Goal: Obtain resource: Obtain resource

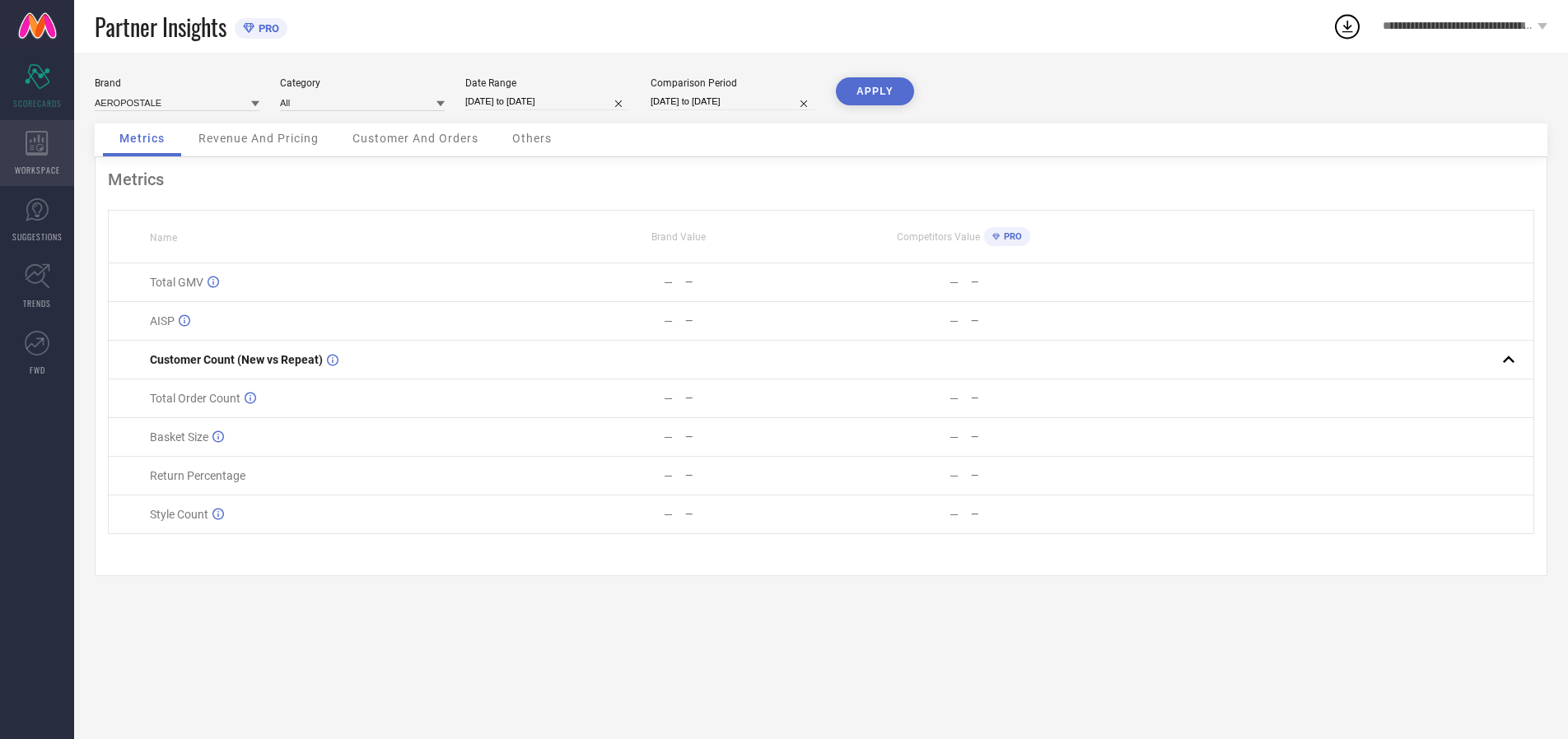
click at [37, 153] on icon at bounding box center [37, 143] width 22 height 25
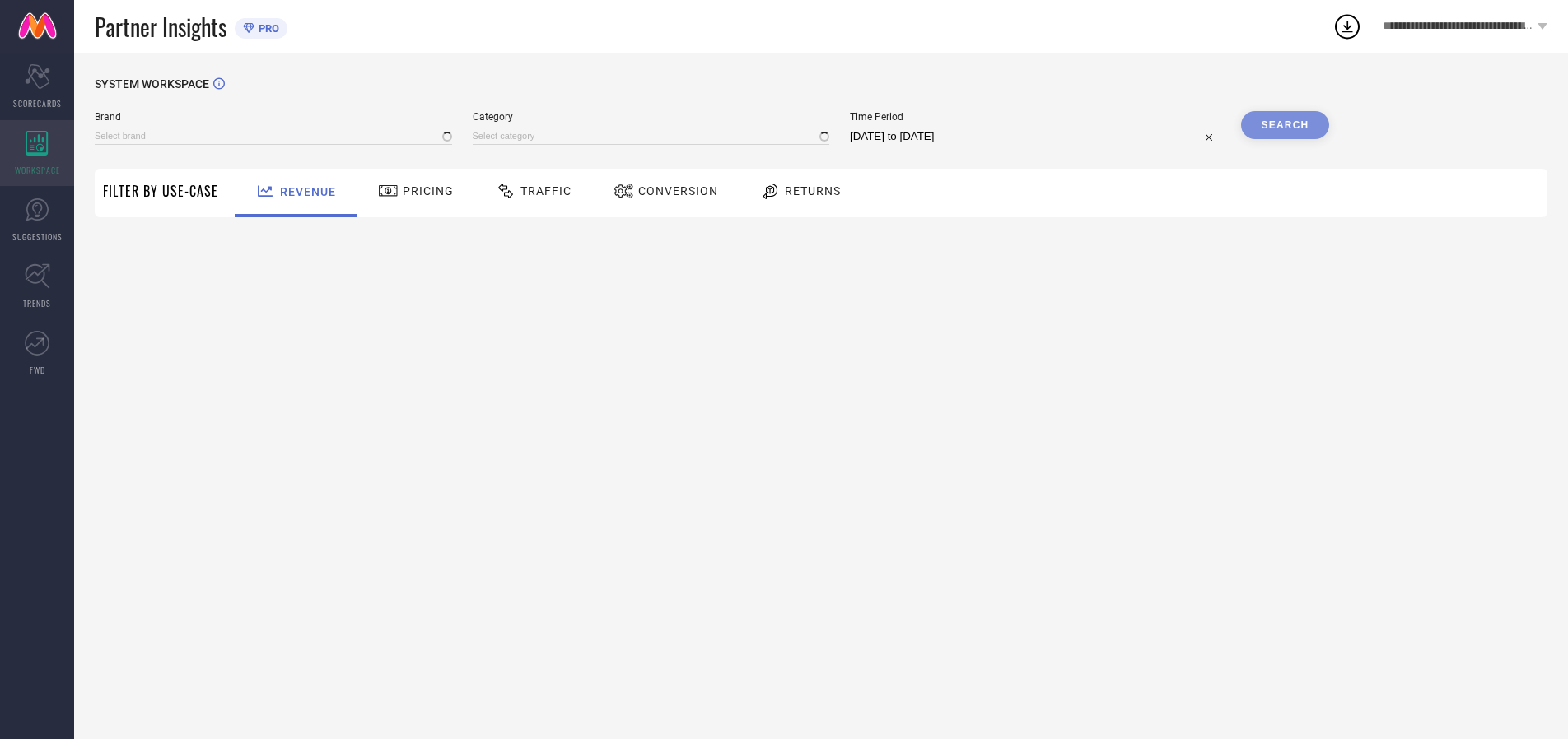
type input "AEROPOSTALE"
type input "All"
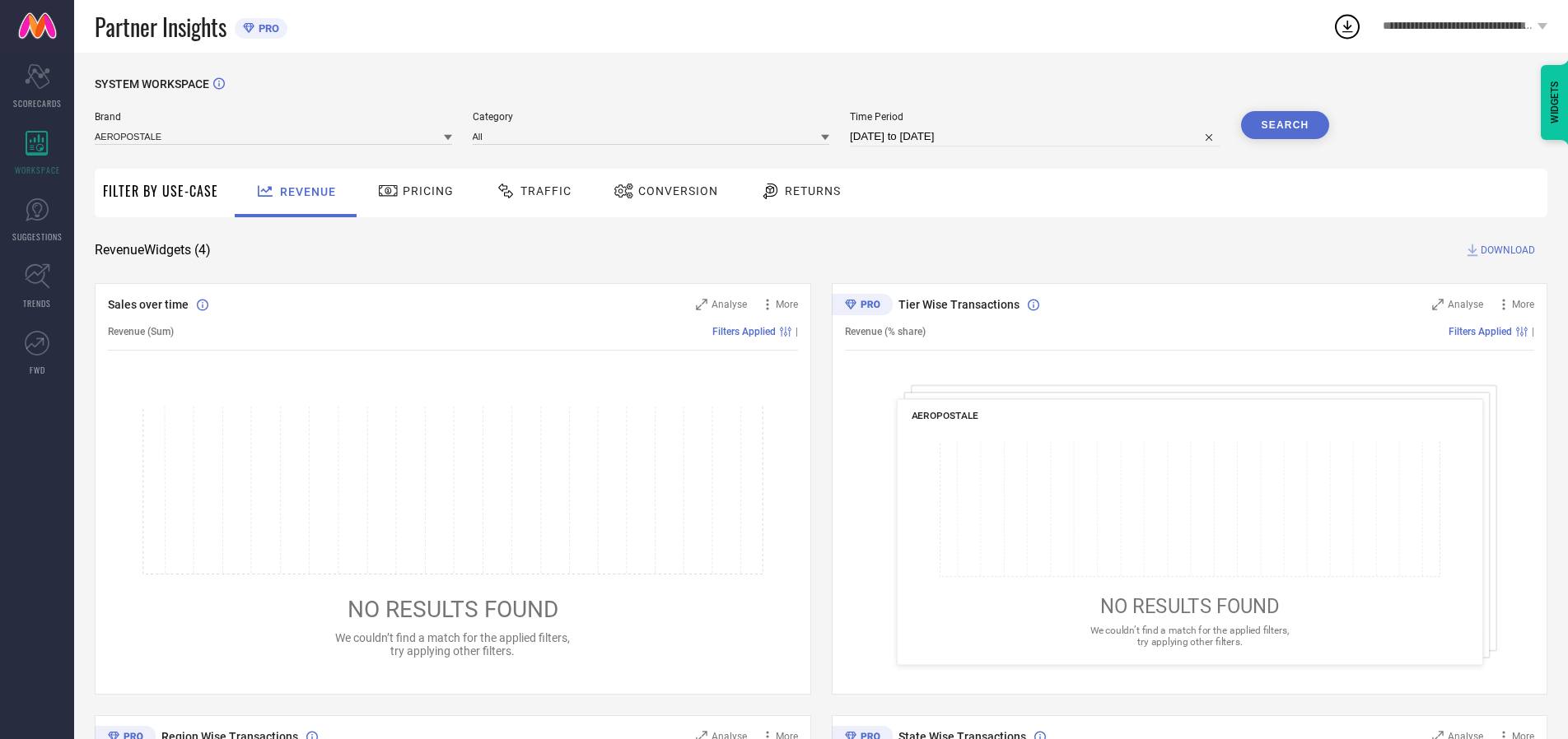
click at [673, 191] on span "Conversion" at bounding box center [678, 191] width 80 height 13
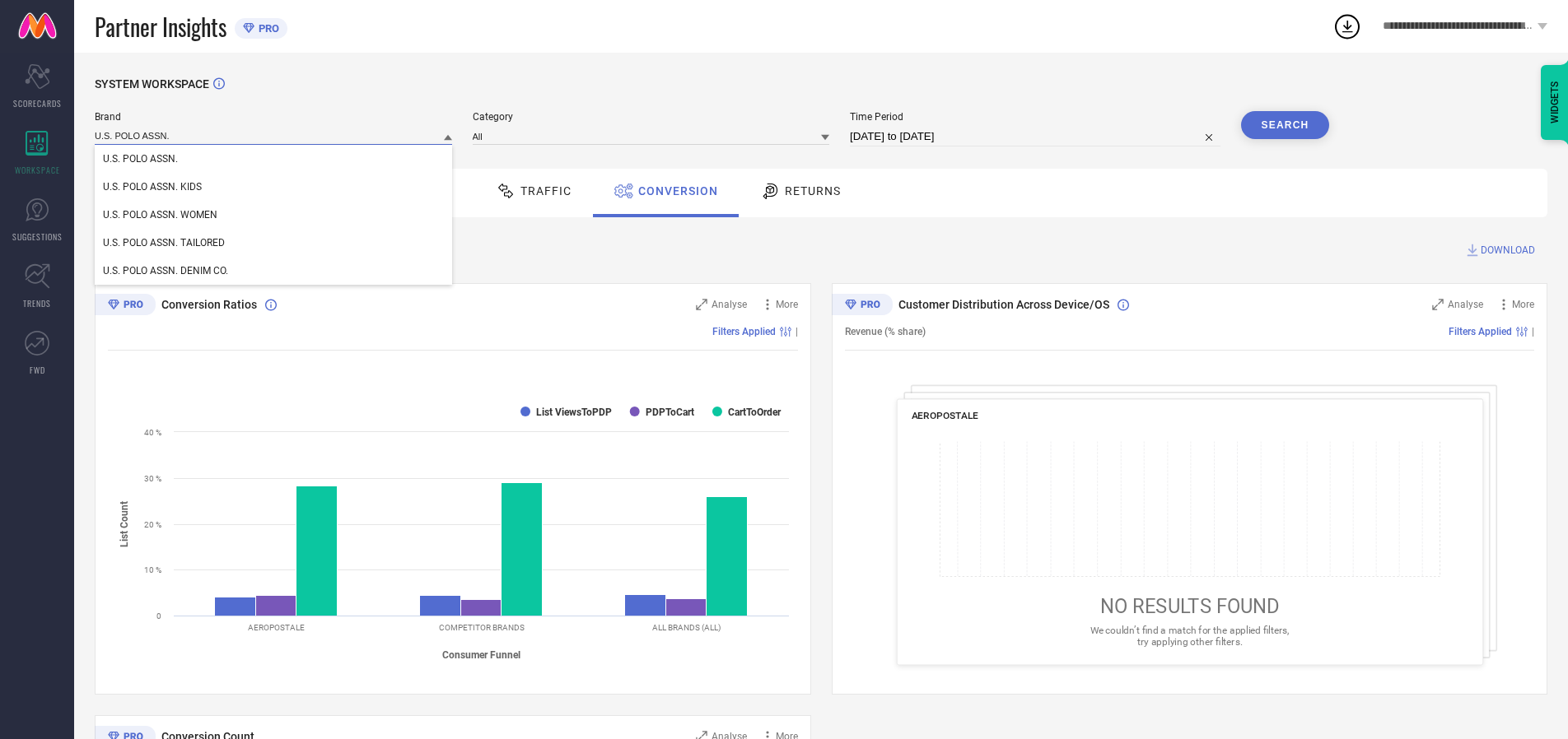
type input "U.S. POLO ASSN."
click at [140, 159] on span "U.S. POLO ASSN." at bounding box center [140, 158] width 75 height 12
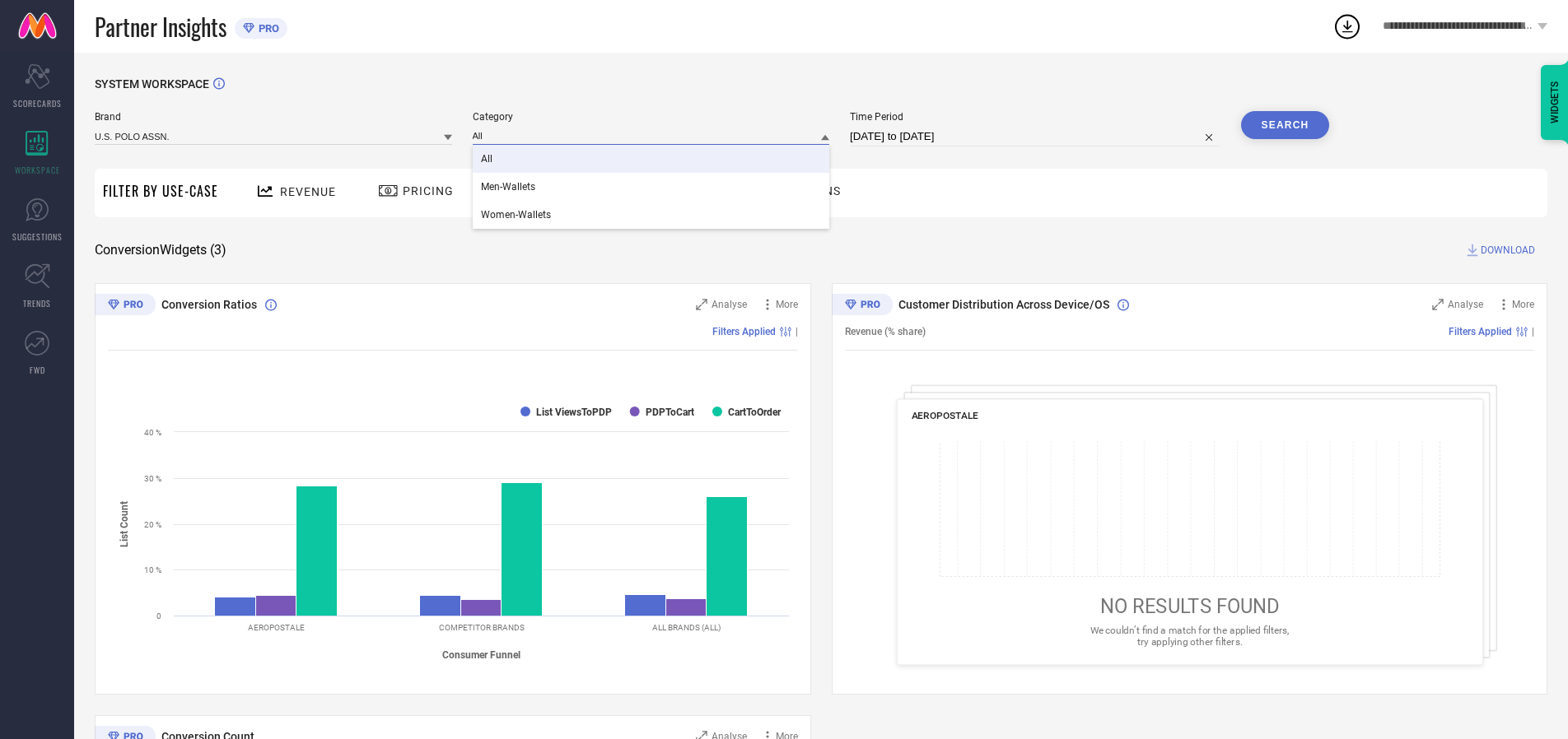
type input "All"
click at [488, 159] on span "All" at bounding box center [487, 158] width 12 height 12
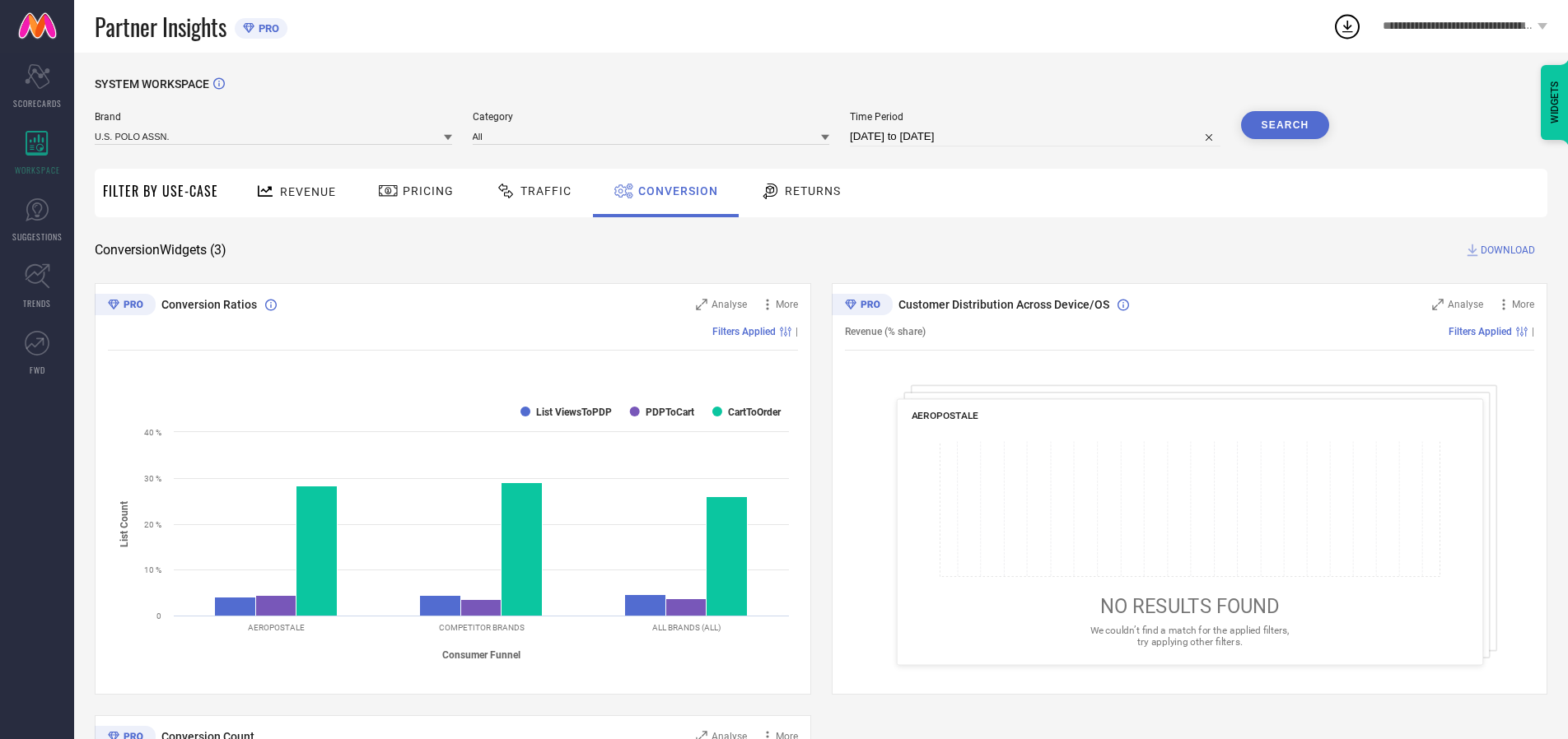
click at [1036, 136] on input "[DATE] to [DATE]" at bounding box center [1035, 136] width 371 height 19
select select "6"
select select "2025"
select select "7"
select select "2025"
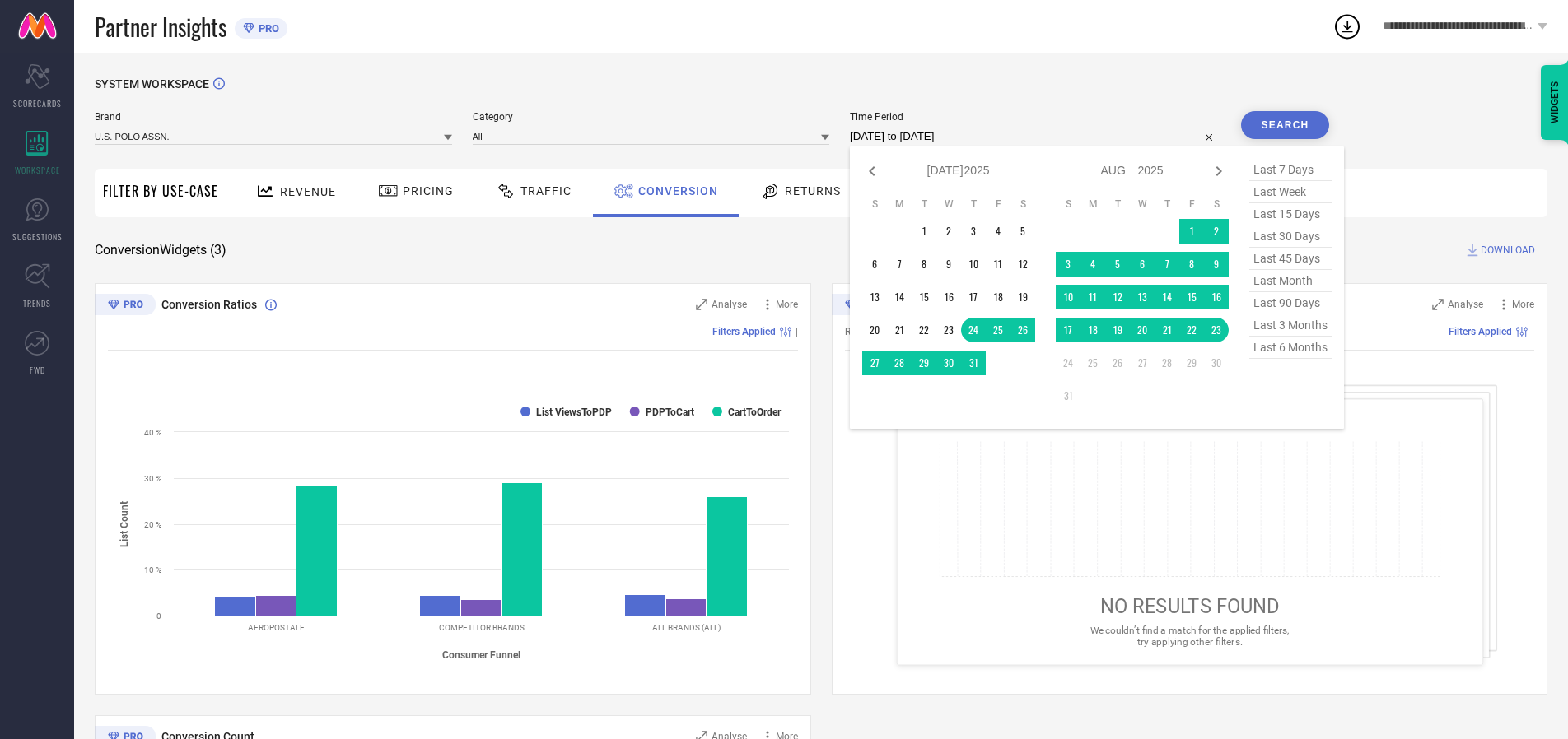
click at [1121, 331] on td "19" at bounding box center [1117, 330] width 25 height 25
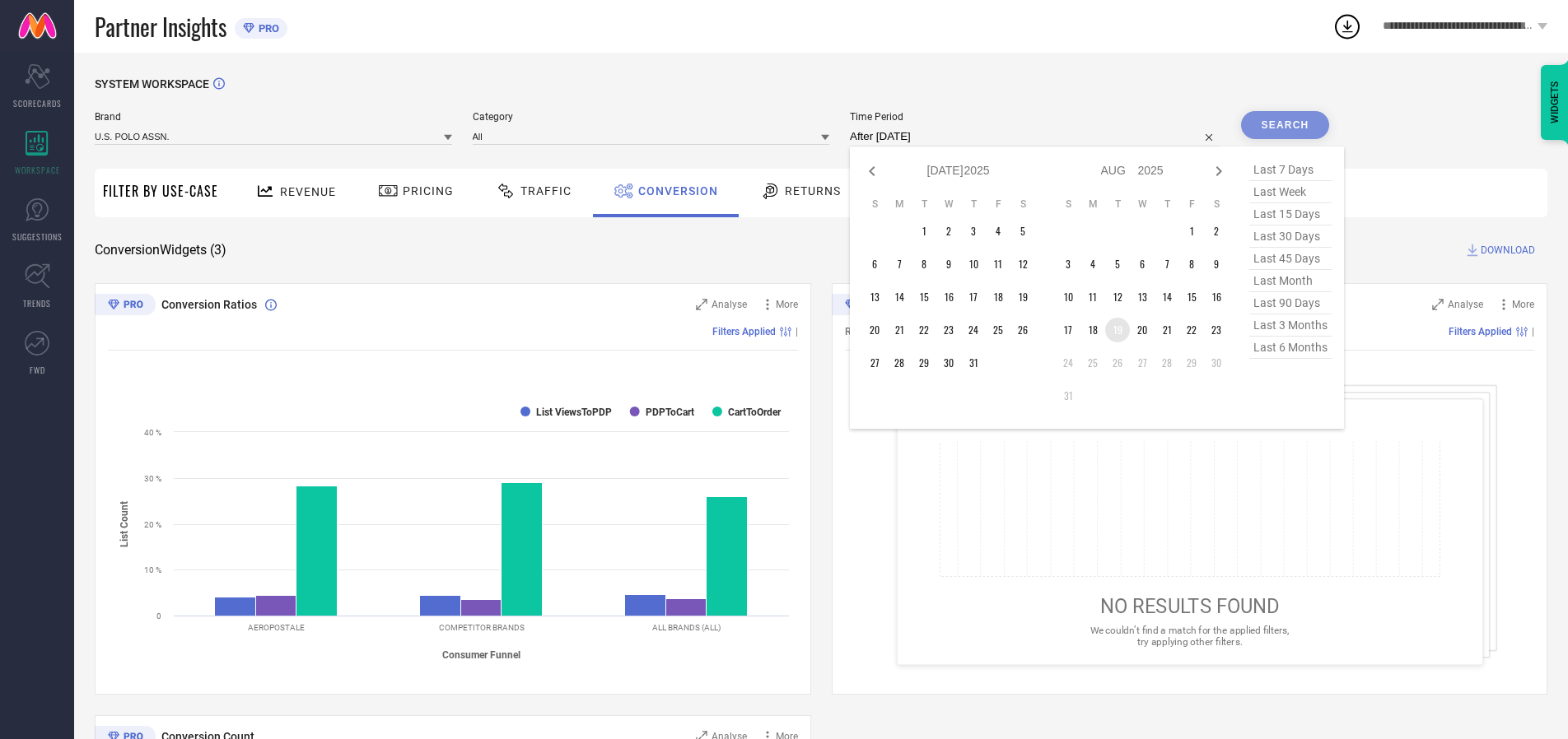
type input "[DATE] to [DATE]"
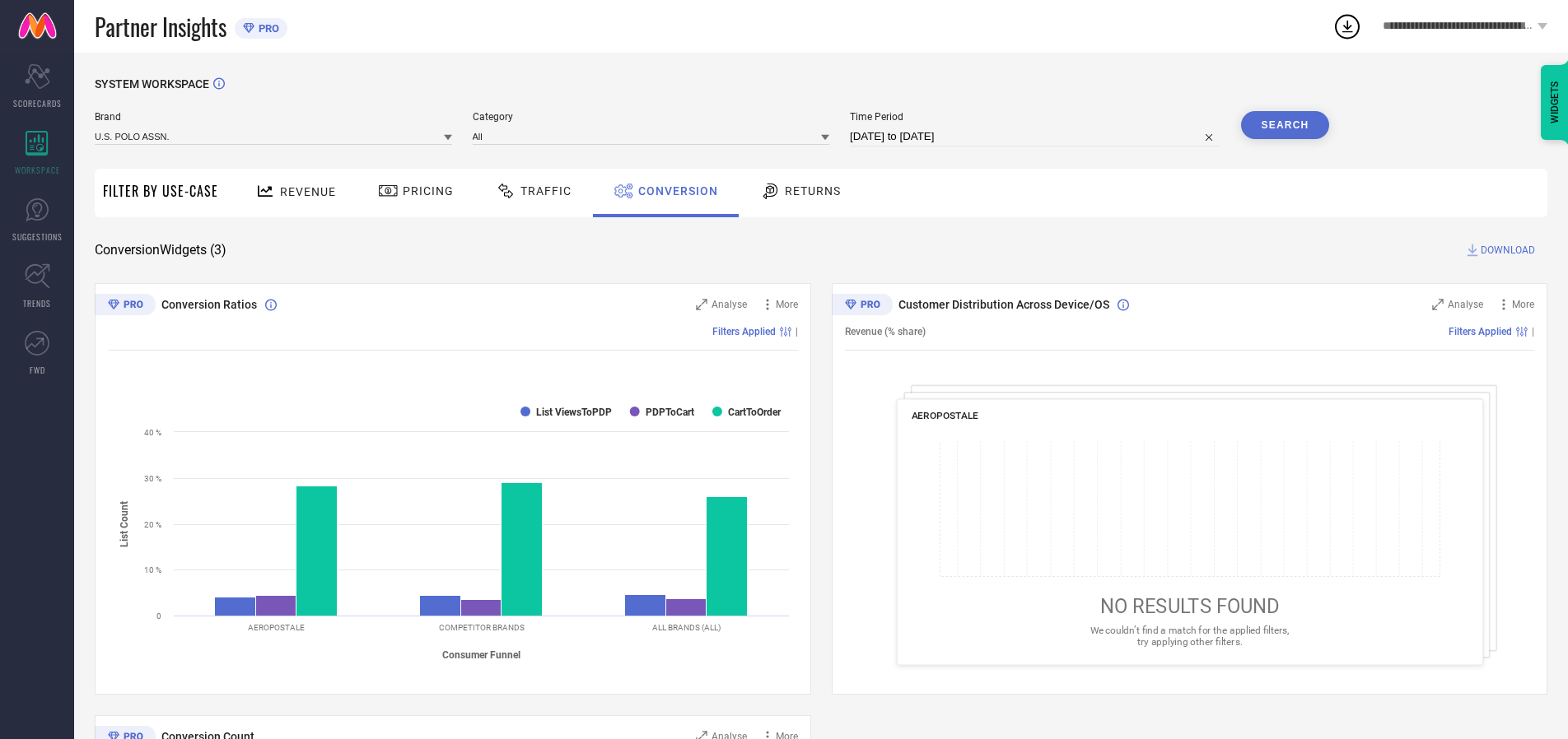
click at [1285, 125] on button "Search" at bounding box center [1286, 125] width 88 height 28
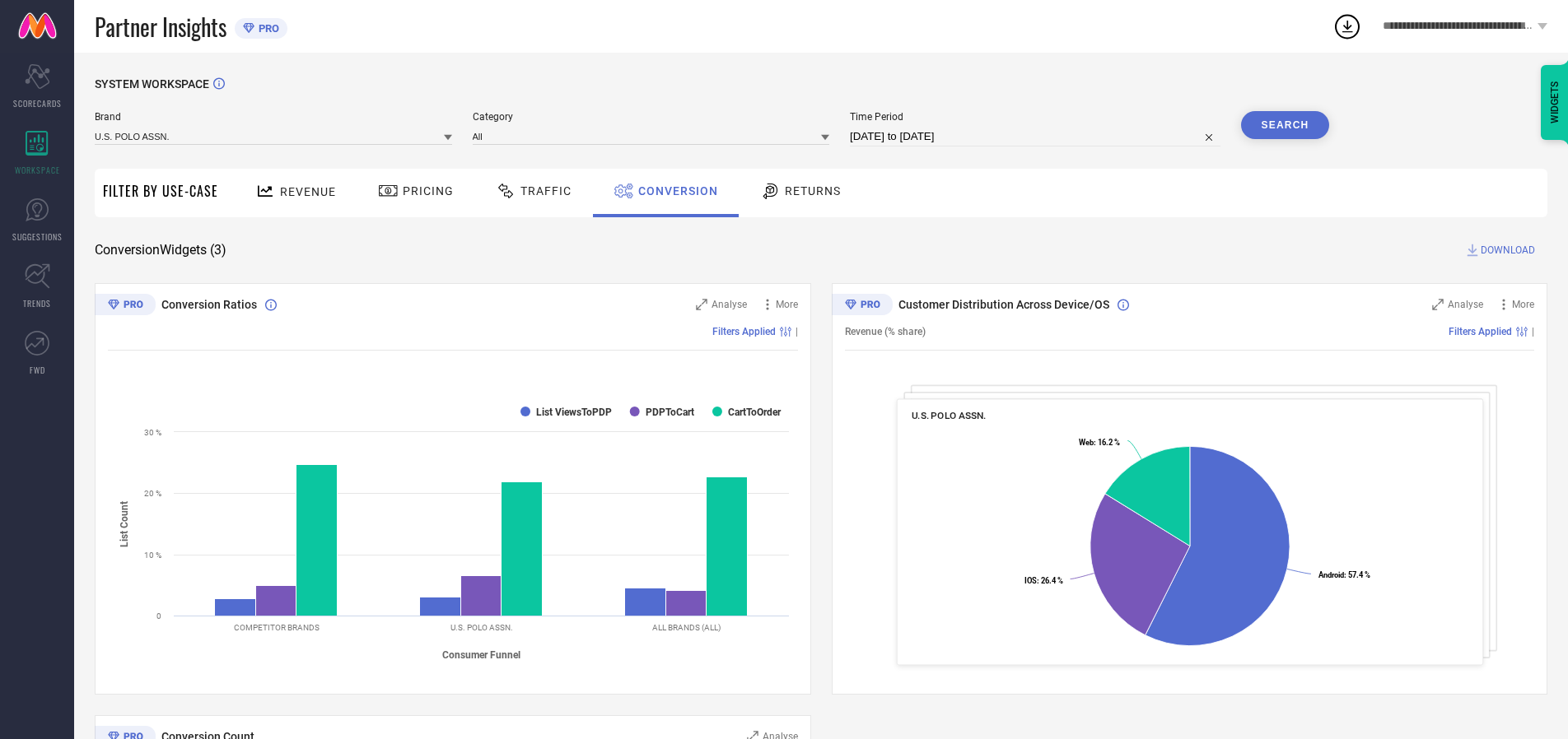
click at [1508, 251] on span "DOWNLOAD" at bounding box center [1508, 251] width 54 height 17
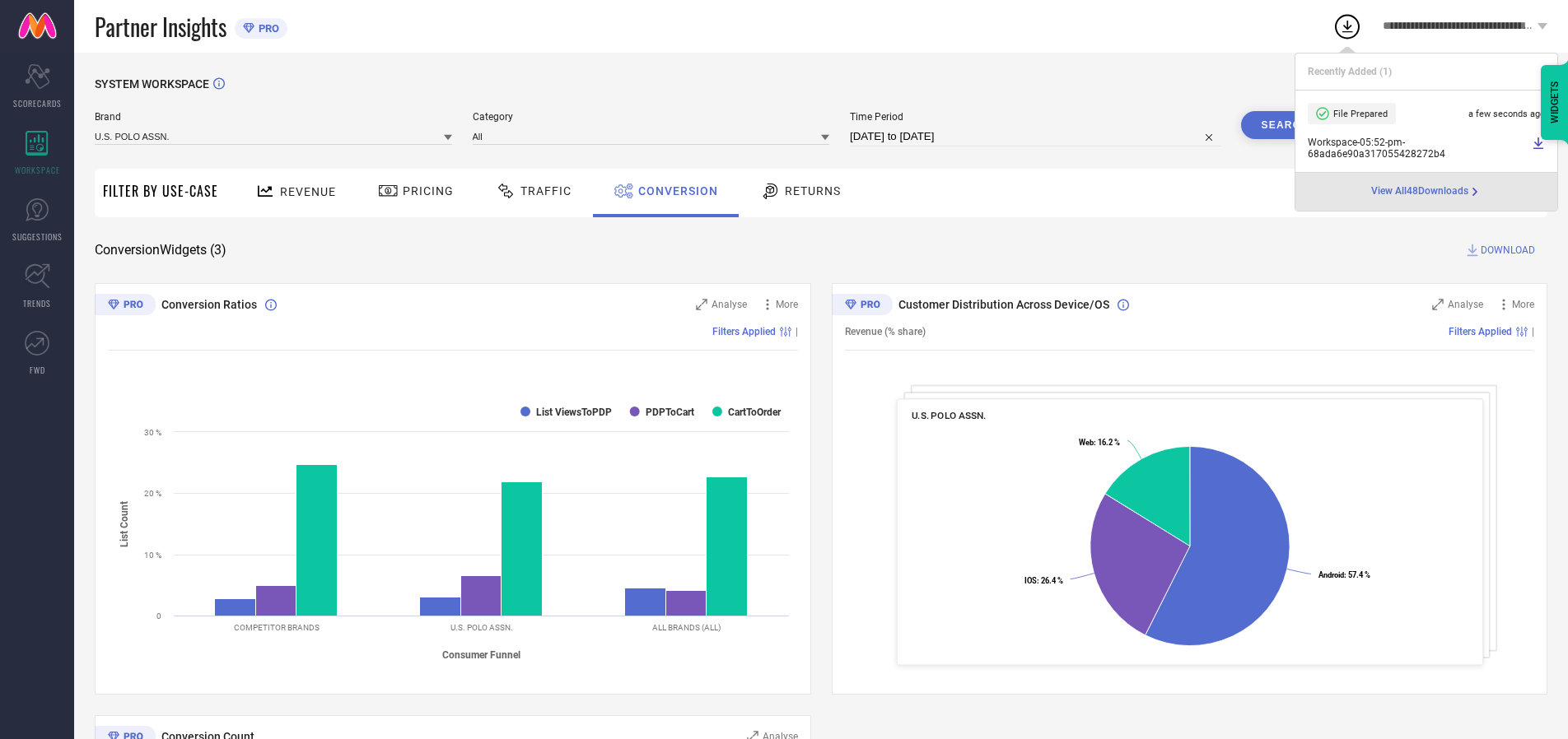
click at [674, 191] on span "Conversion" at bounding box center [678, 191] width 80 height 13
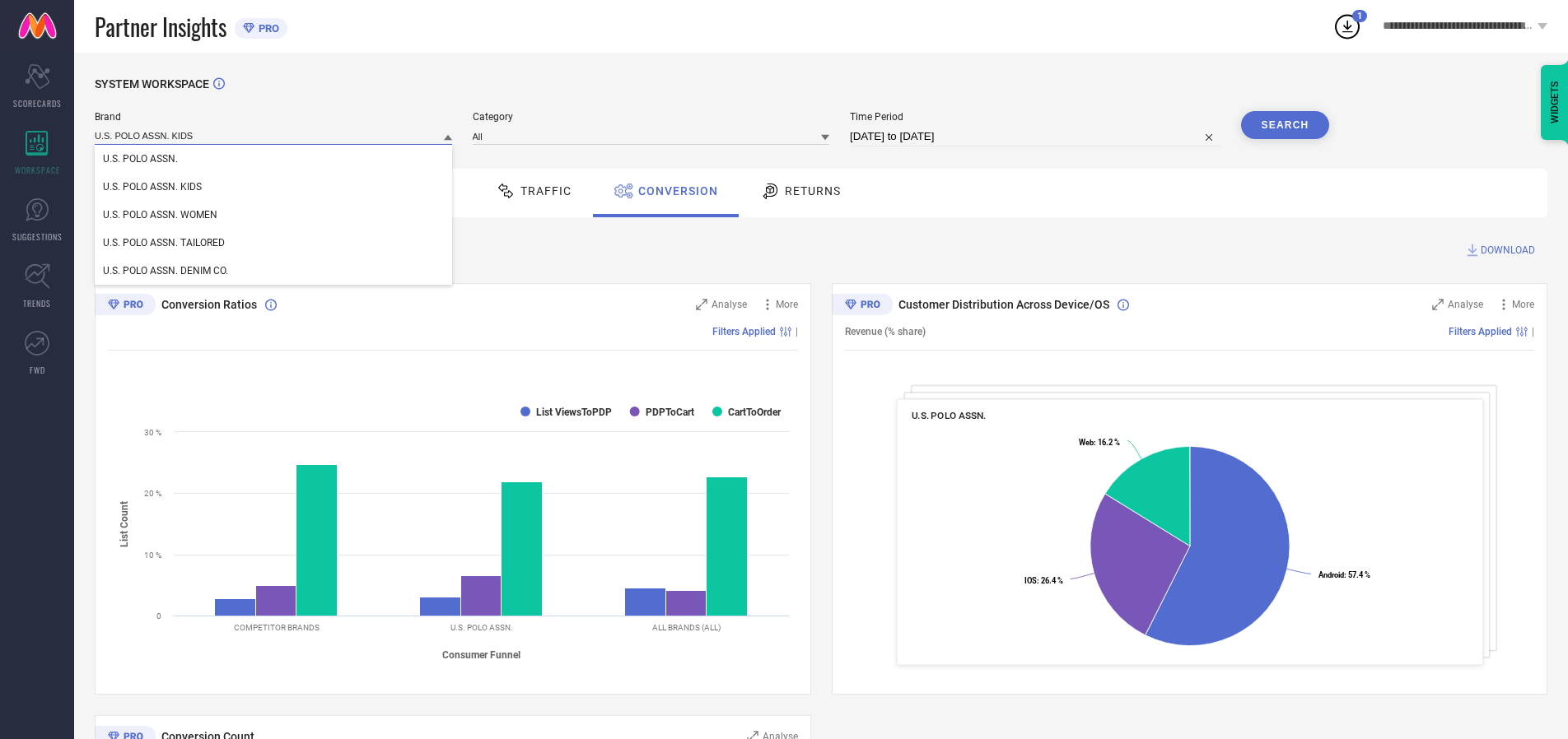
type input "U.S. POLO ASSN. KIDS"
click at [151, 188] on span "U.S. POLO ASSN. KIDS" at bounding box center [152, 187] width 99 height 12
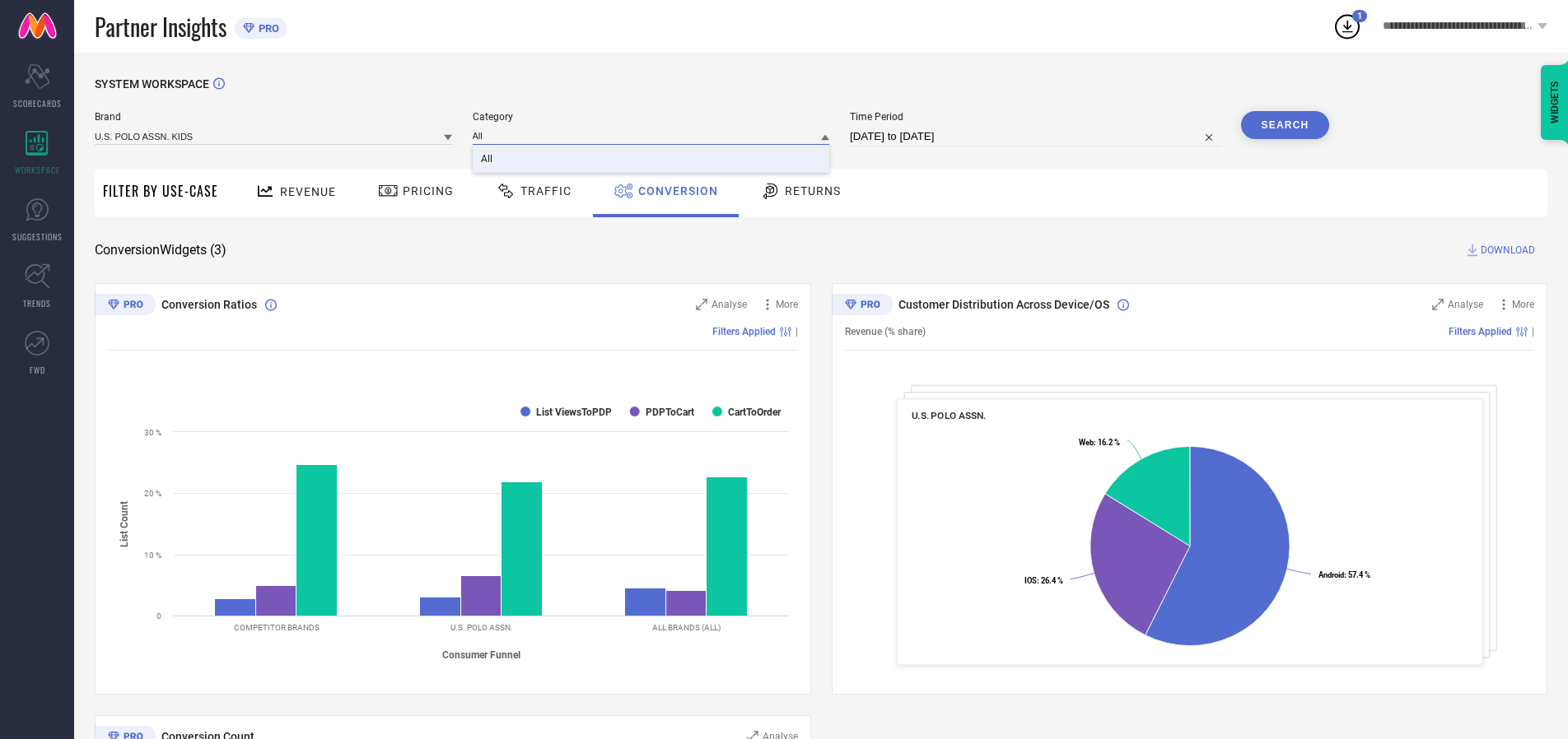
type input "All"
click at [488, 159] on span "All" at bounding box center [487, 158] width 12 height 12
click at [1285, 125] on button "Search" at bounding box center [1286, 125] width 88 height 28
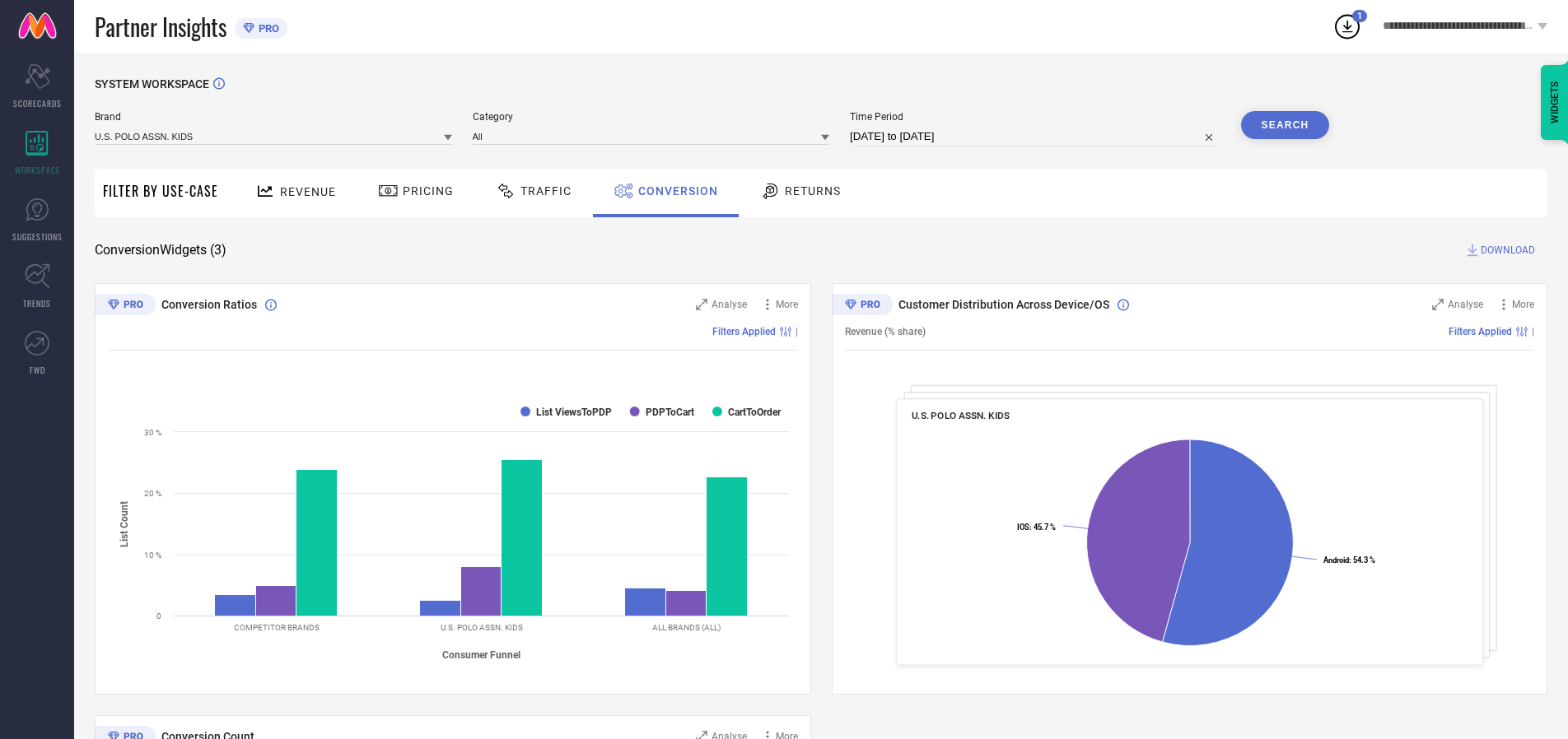
click at [1508, 251] on span "DOWNLOAD" at bounding box center [1508, 251] width 54 height 17
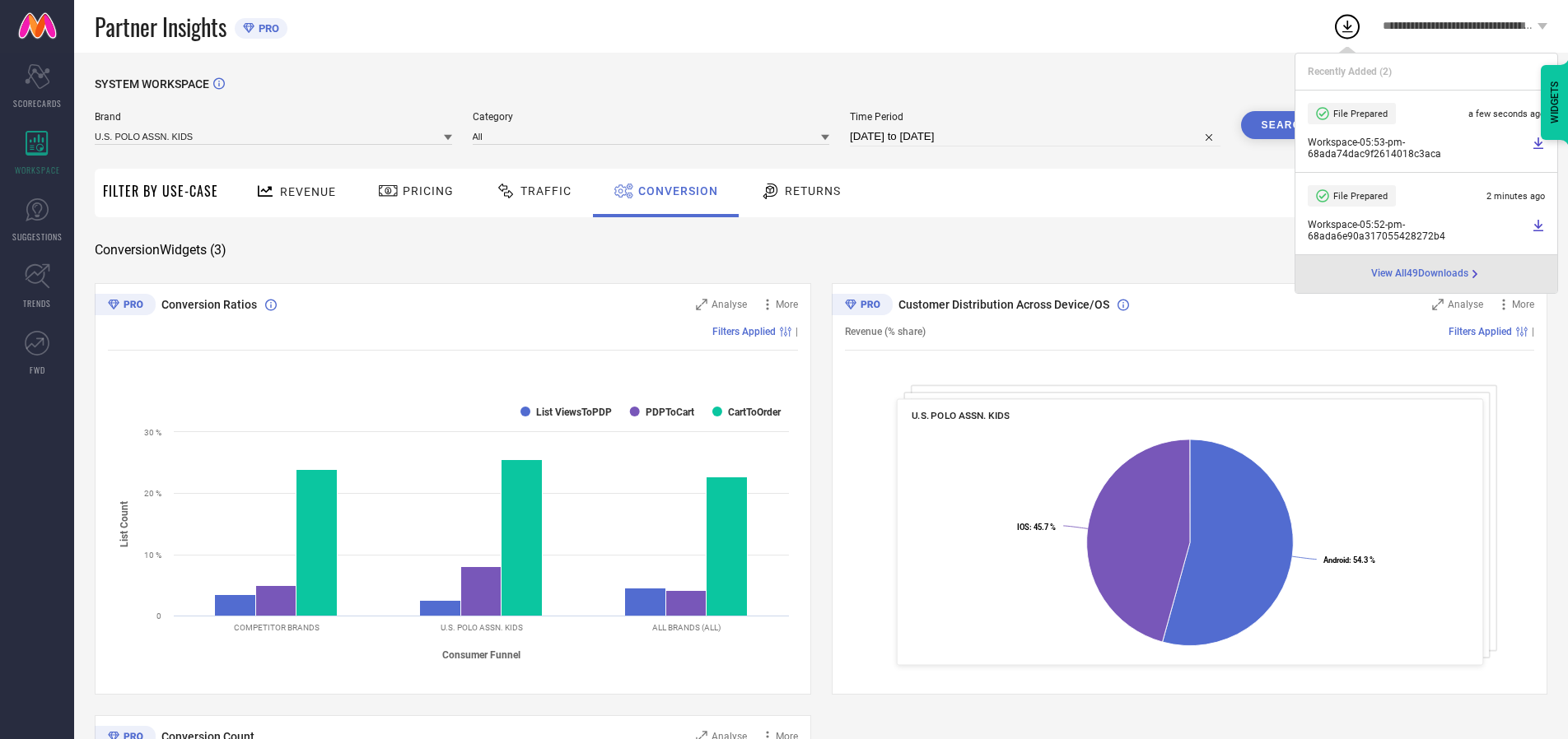
click at [674, 191] on span "Conversion" at bounding box center [678, 191] width 80 height 13
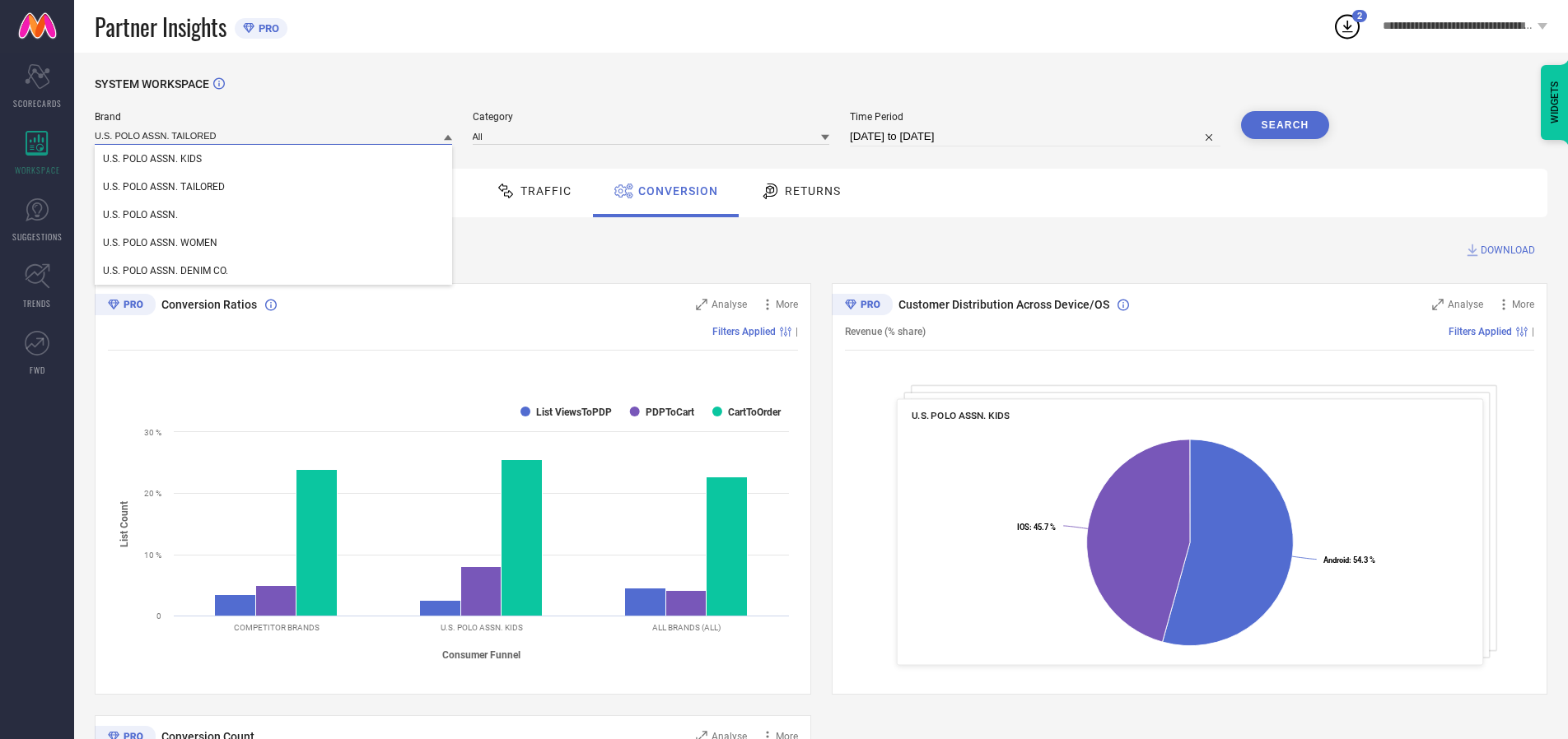
type input "U.S. POLO ASSN. TAILORED"
click at [164, 188] on span "U.S. POLO ASSN. TAILORED" at bounding box center [164, 187] width 122 height 12
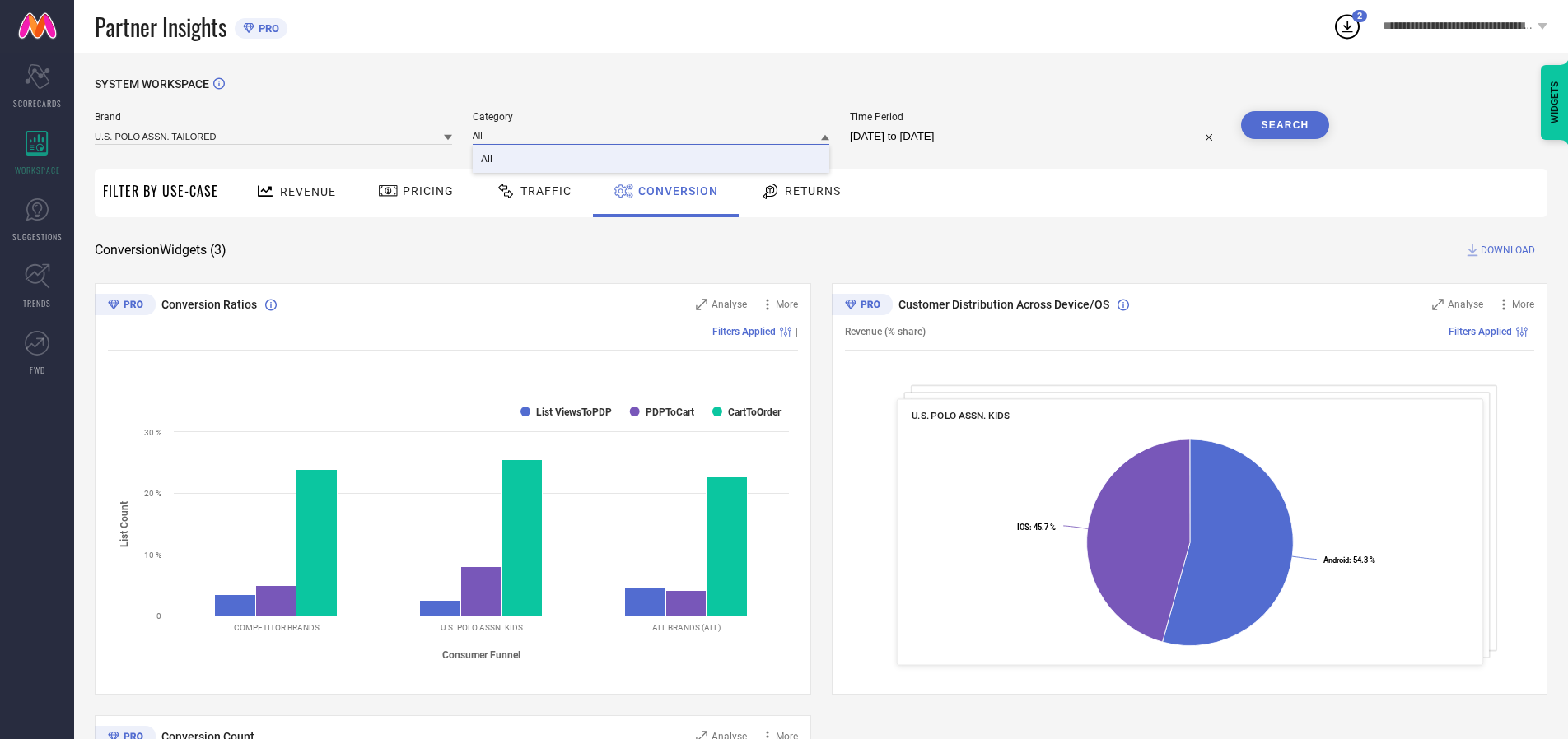
type input "All"
click at [488, 159] on span "All" at bounding box center [487, 158] width 12 height 12
click at [1285, 125] on button "Search" at bounding box center [1286, 125] width 88 height 28
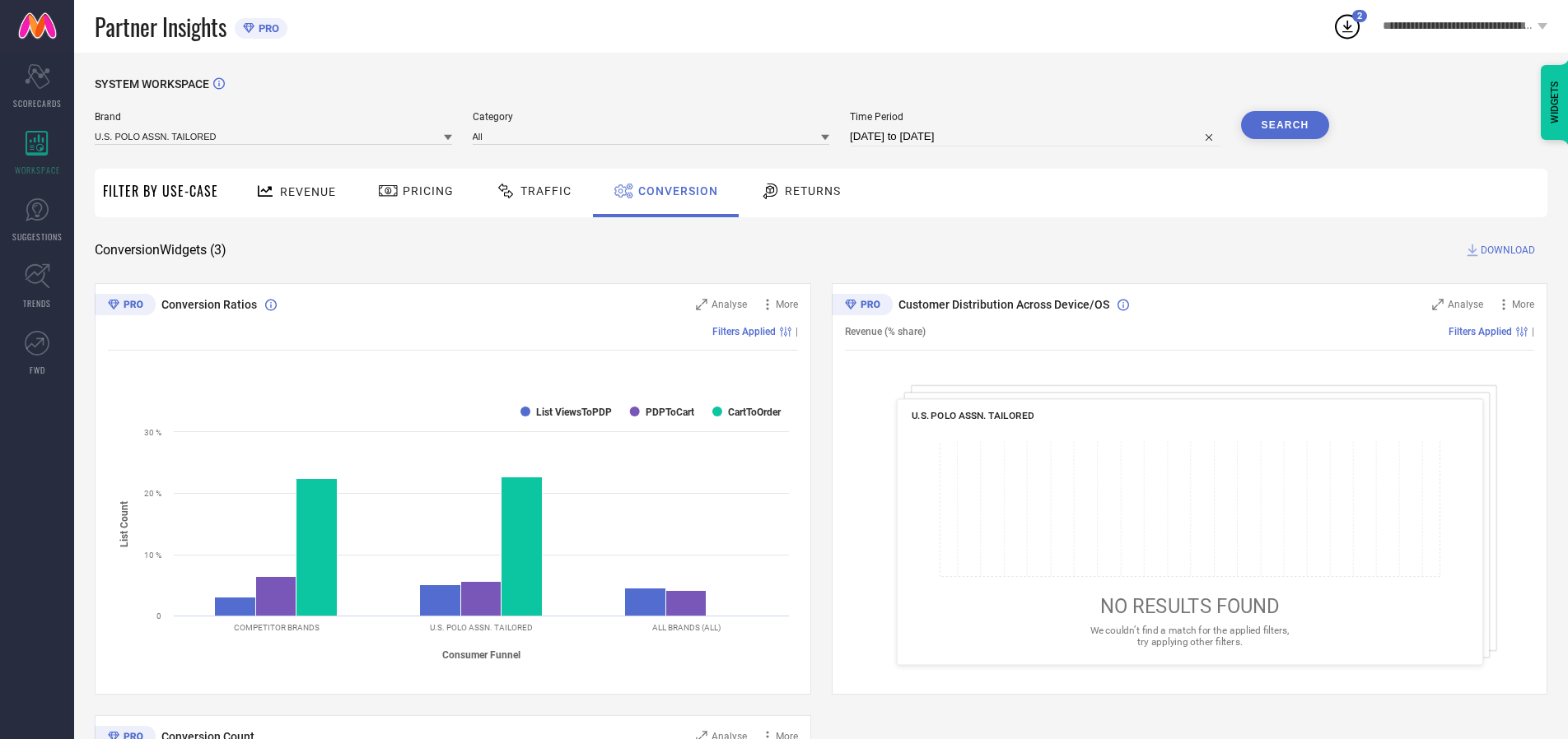
click at [1508, 251] on span "DOWNLOAD" at bounding box center [1508, 251] width 54 height 17
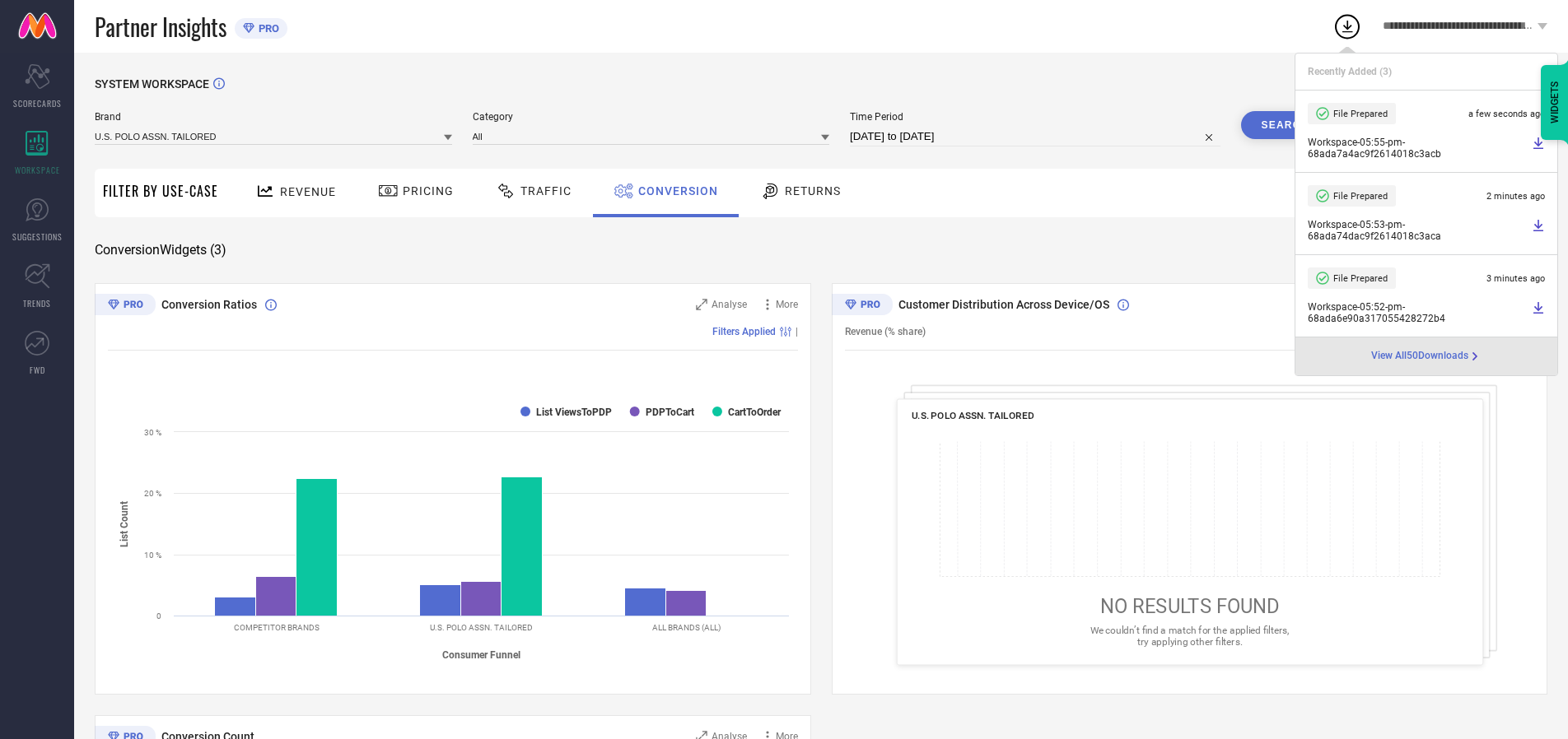
click at [674, 191] on span "Conversion" at bounding box center [678, 191] width 80 height 13
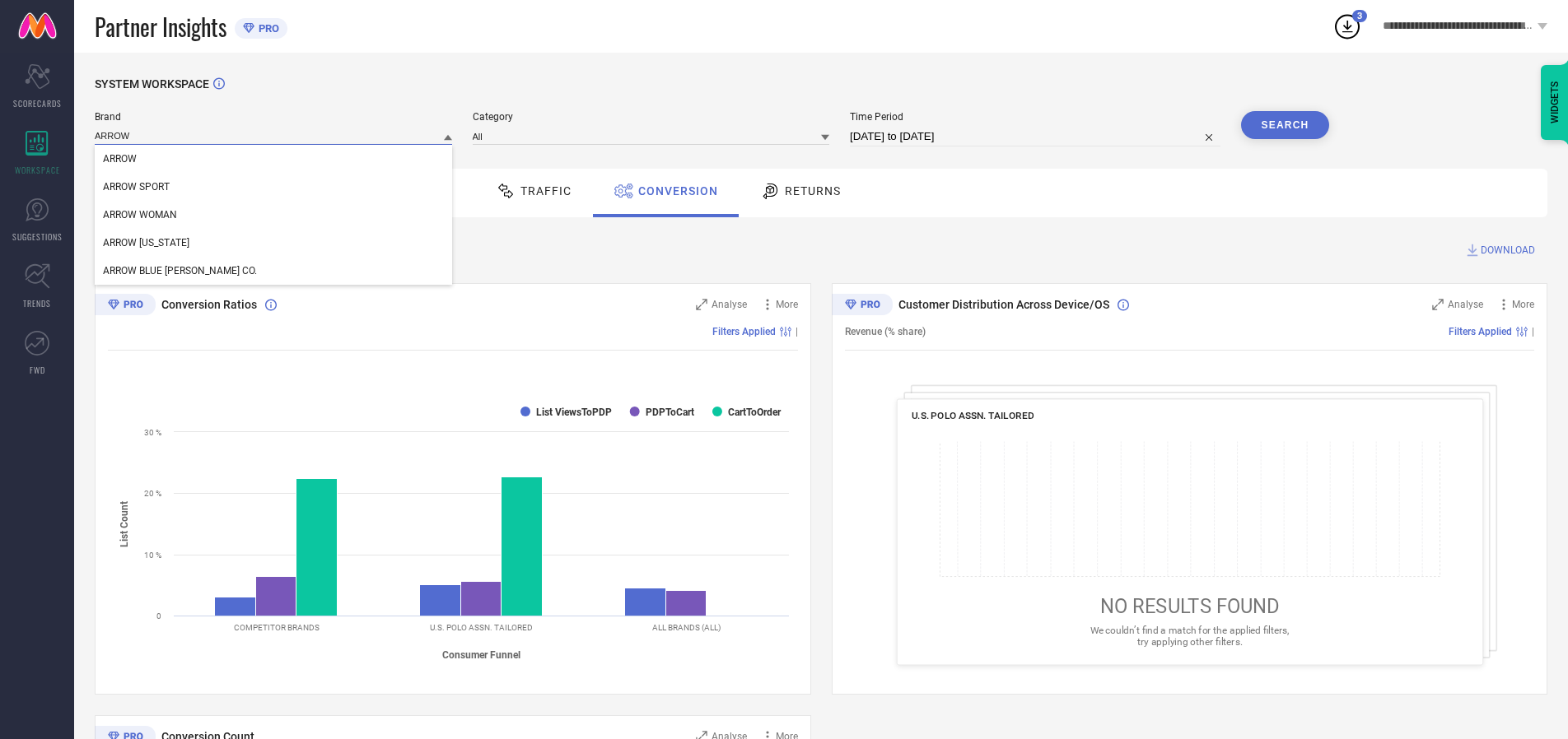
type input "ARROW"
click at [120, 159] on span "ARROW" at bounding box center [120, 158] width 34 height 12
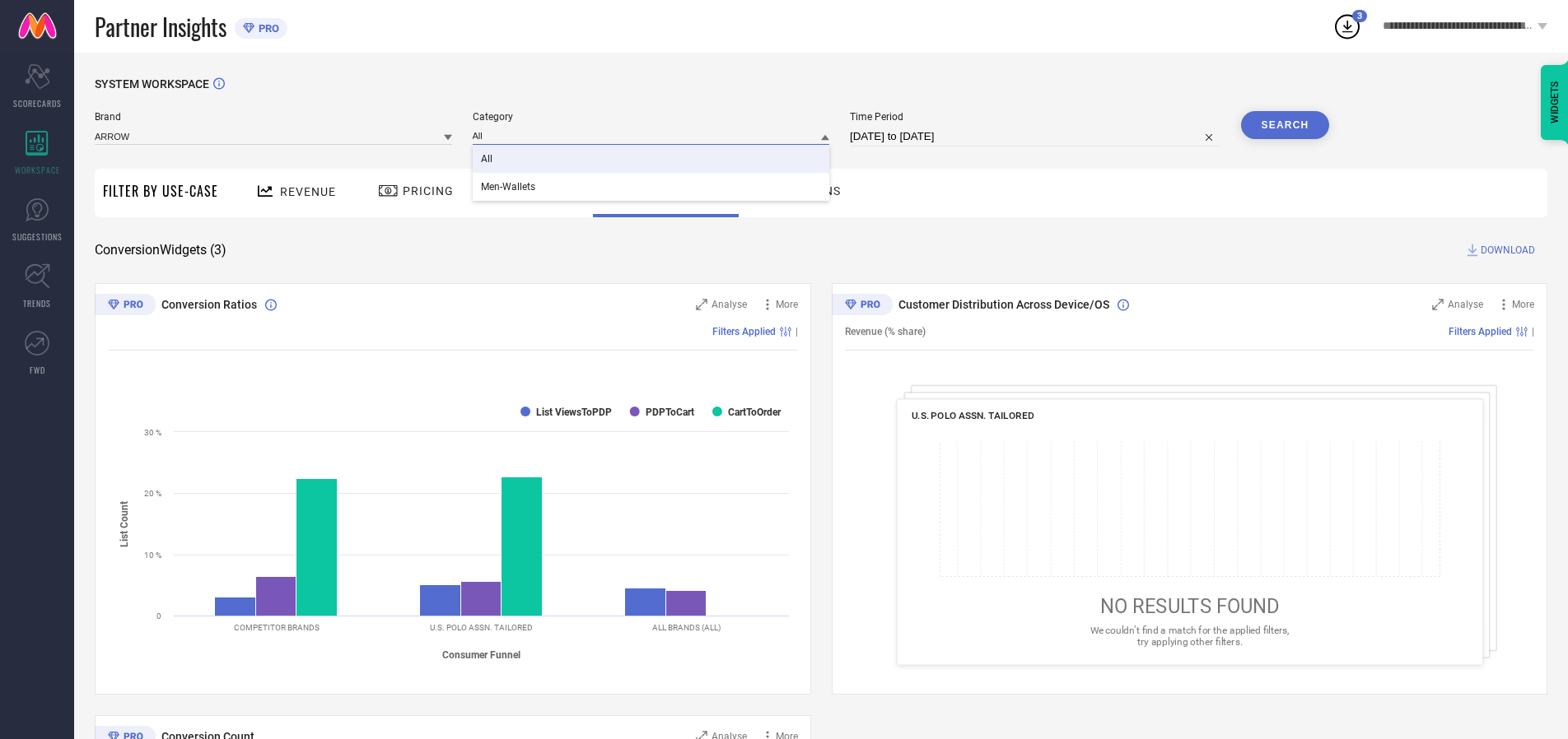
type input "All"
click at [488, 159] on span "All" at bounding box center [487, 158] width 12 height 12
click at [1285, 125] on button "Search" at bounding box center [1286, 125] width 88 height 28
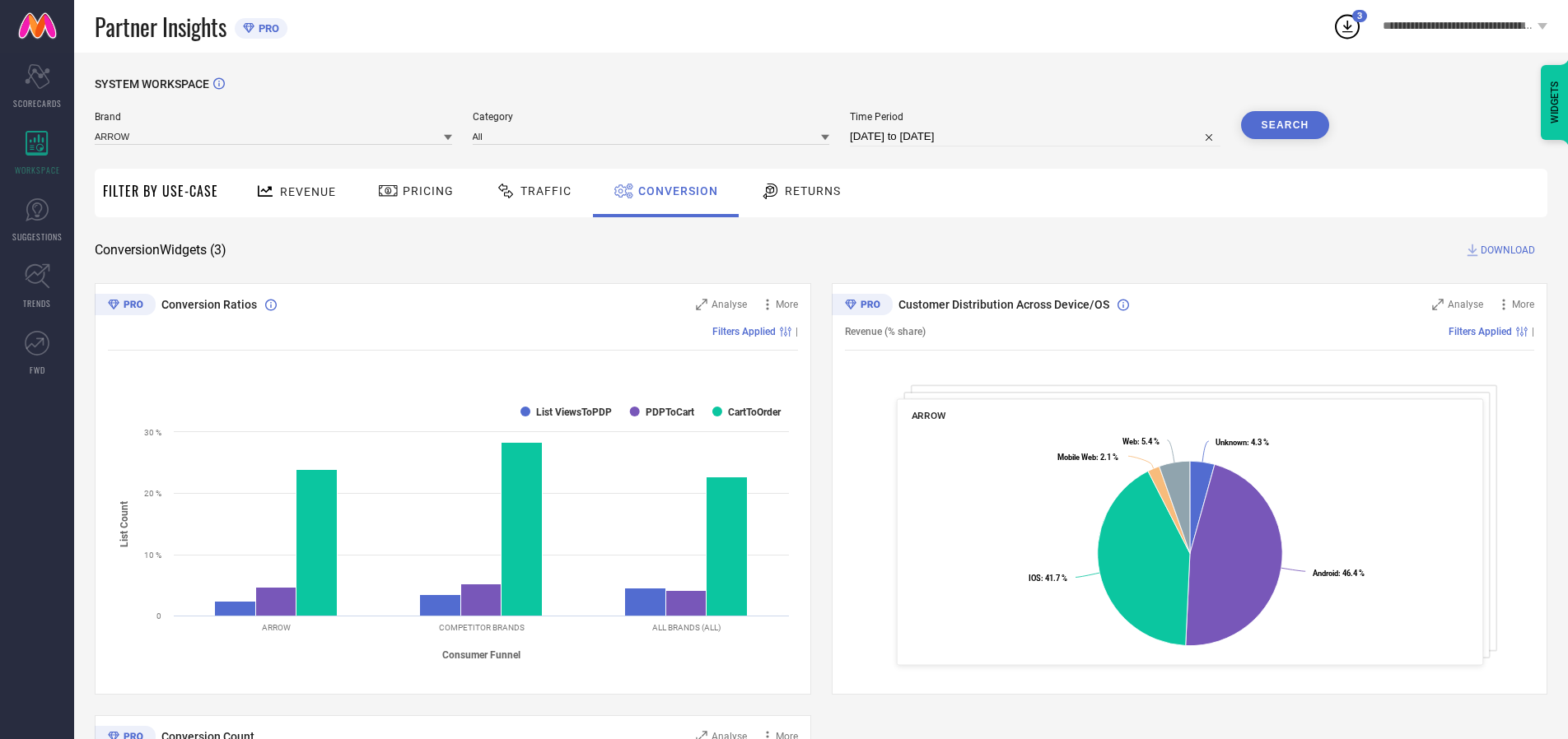
click at [1508, 251] on span "DOWNLOAD" at bounding box center [1508, 251] width 54 height 17
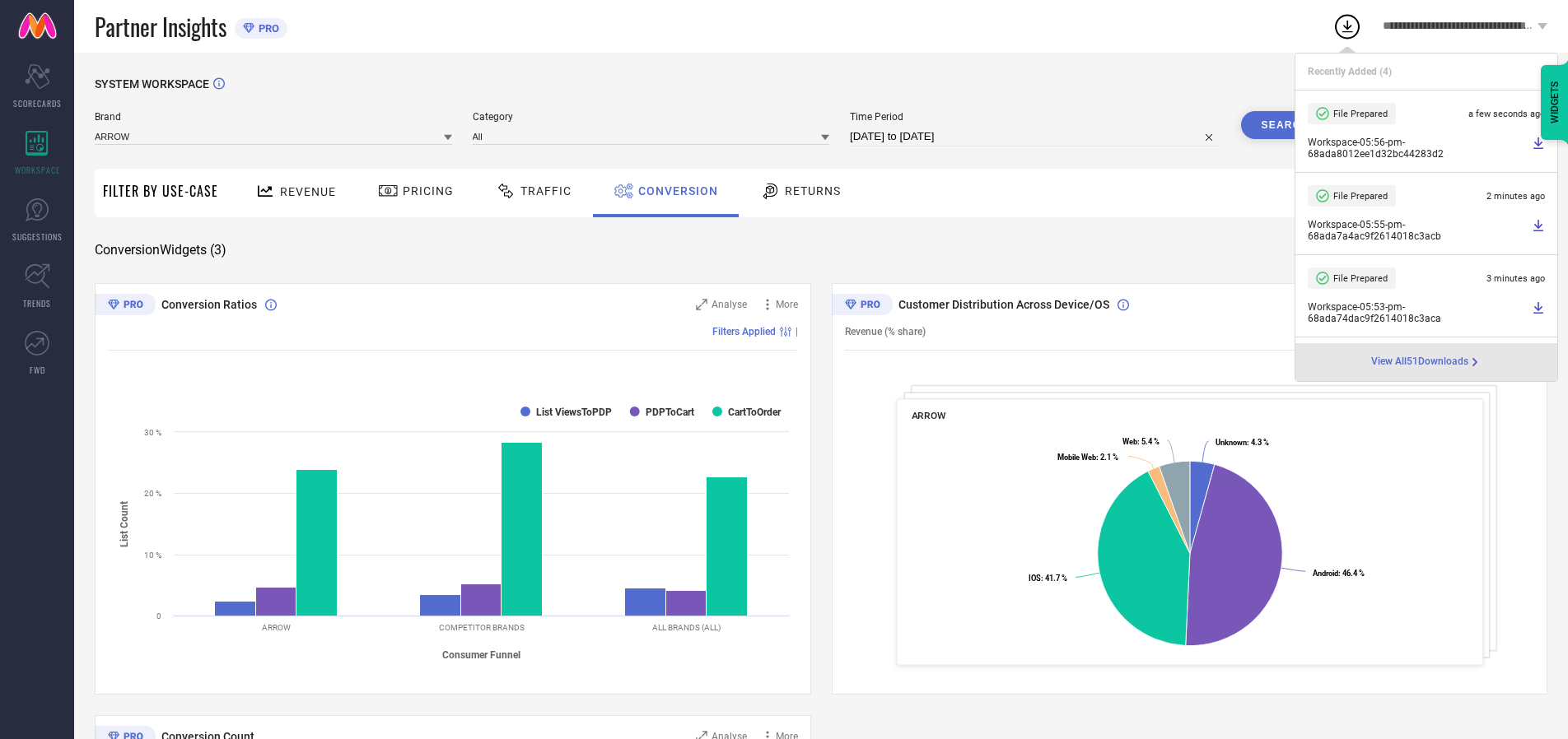
click at [674, 191] on span "Conversion" at bounding box center [678, 191] width 80 height 13
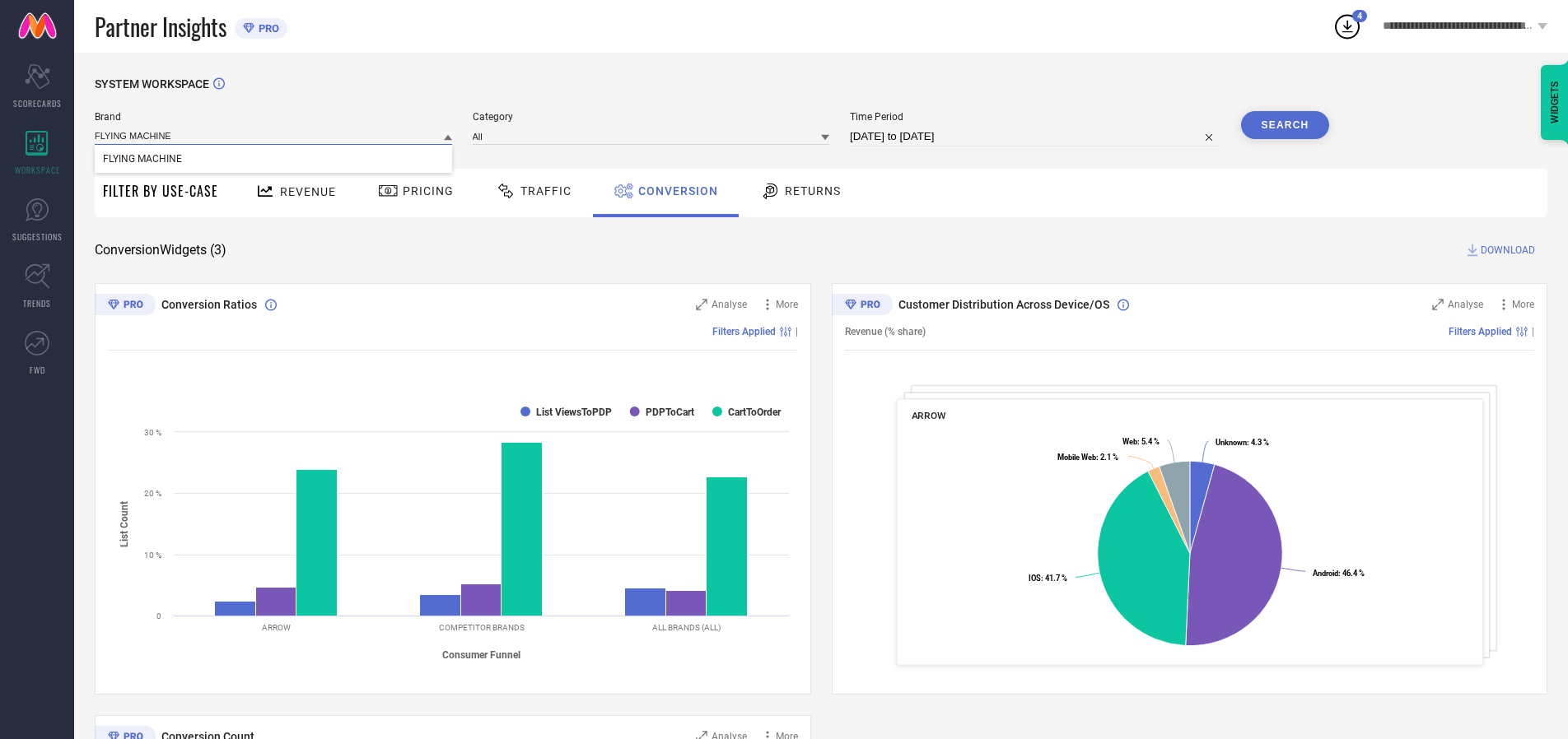
type input "FLYING MACHINE"
click at [142, 159] on span "FLYING MACHINE" at bounding box center [143, 158] width 79 height 12
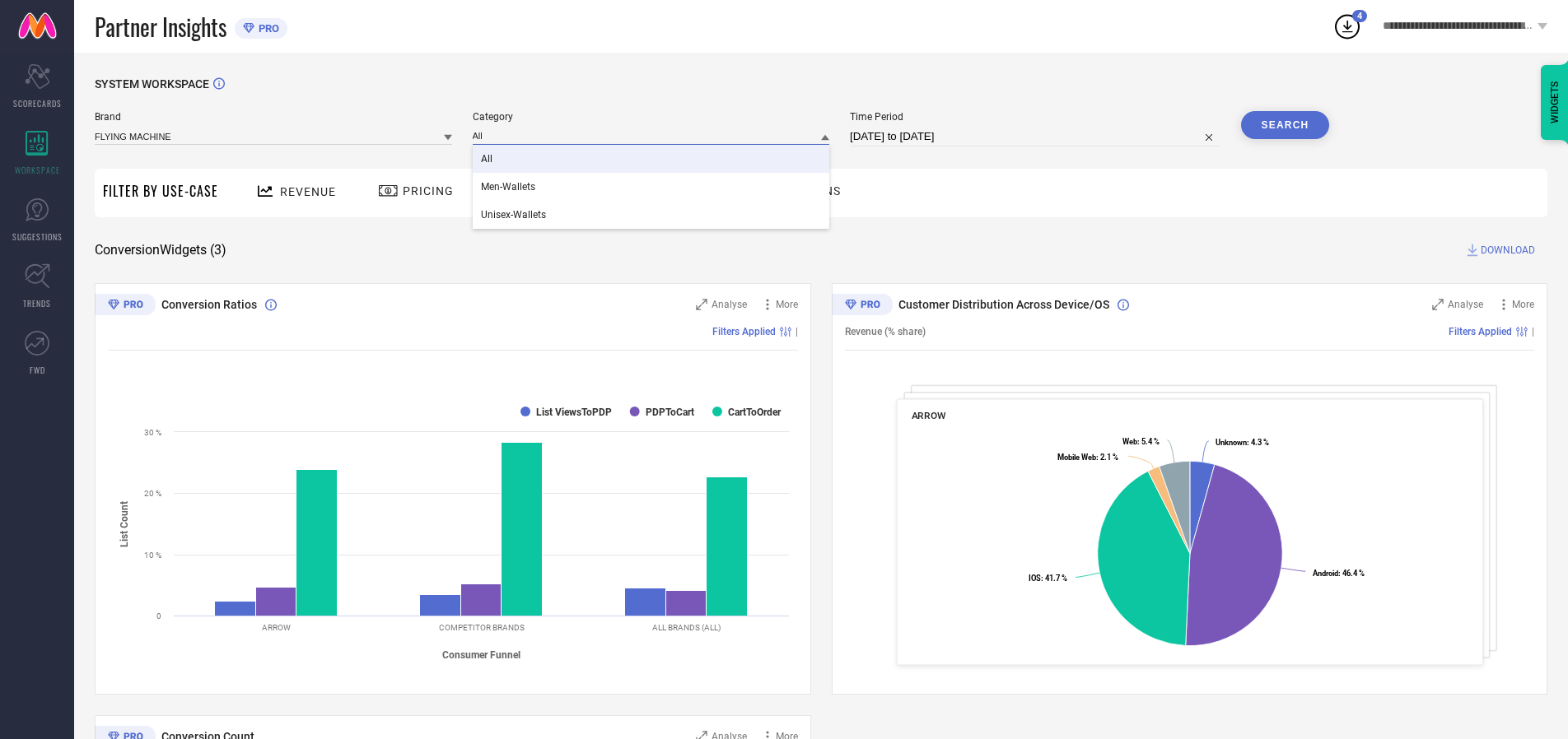
type input "All"
click at [488, 159] on span "All" at bounding box center [487, 158] width 12 height 12
click at [1285, 125] on button "Search" at bounding box center [1286, 125] width 88 height 28
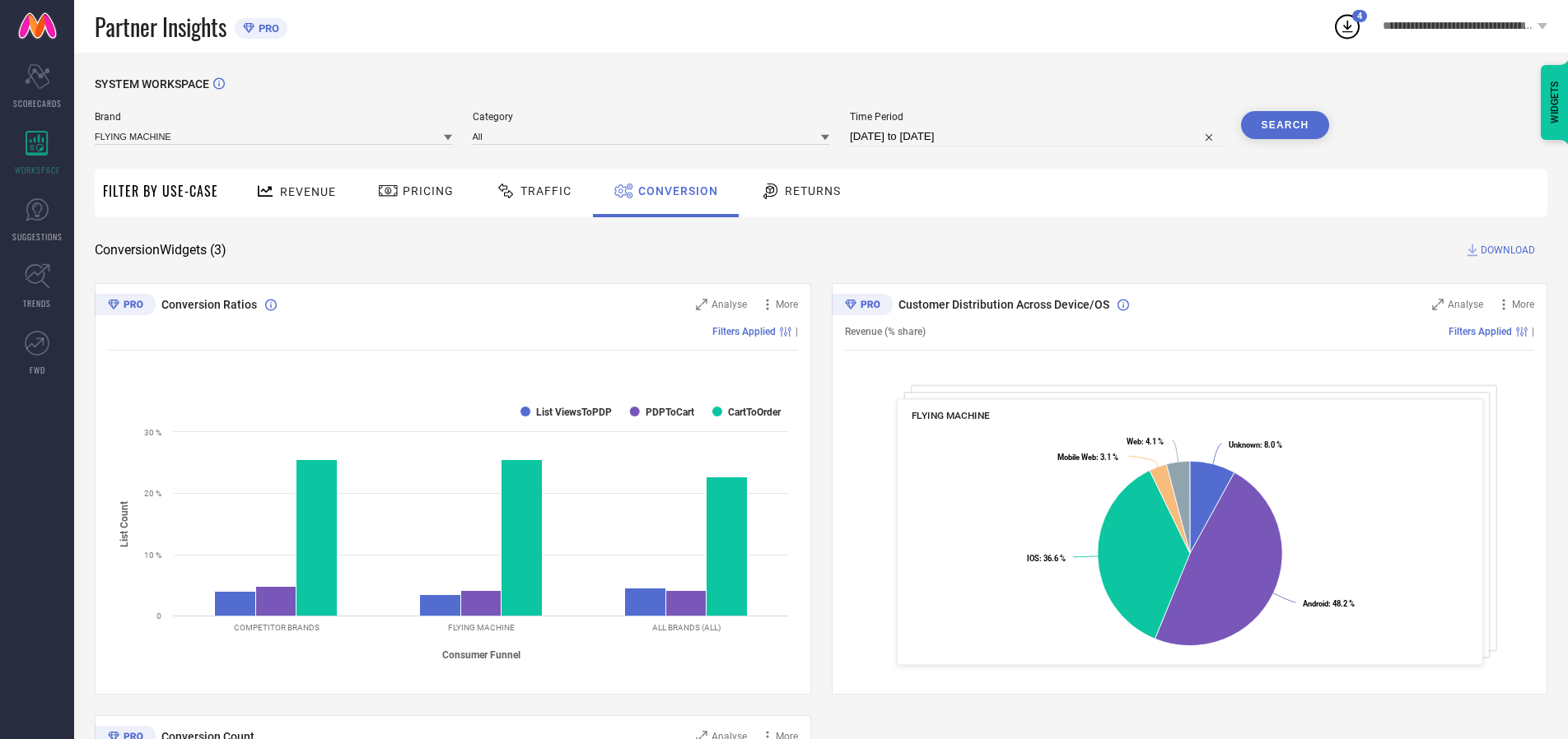
click at [1508, 251] on span "DOWNLOAD" at bounding box center [1508, 251] width 54 height 17
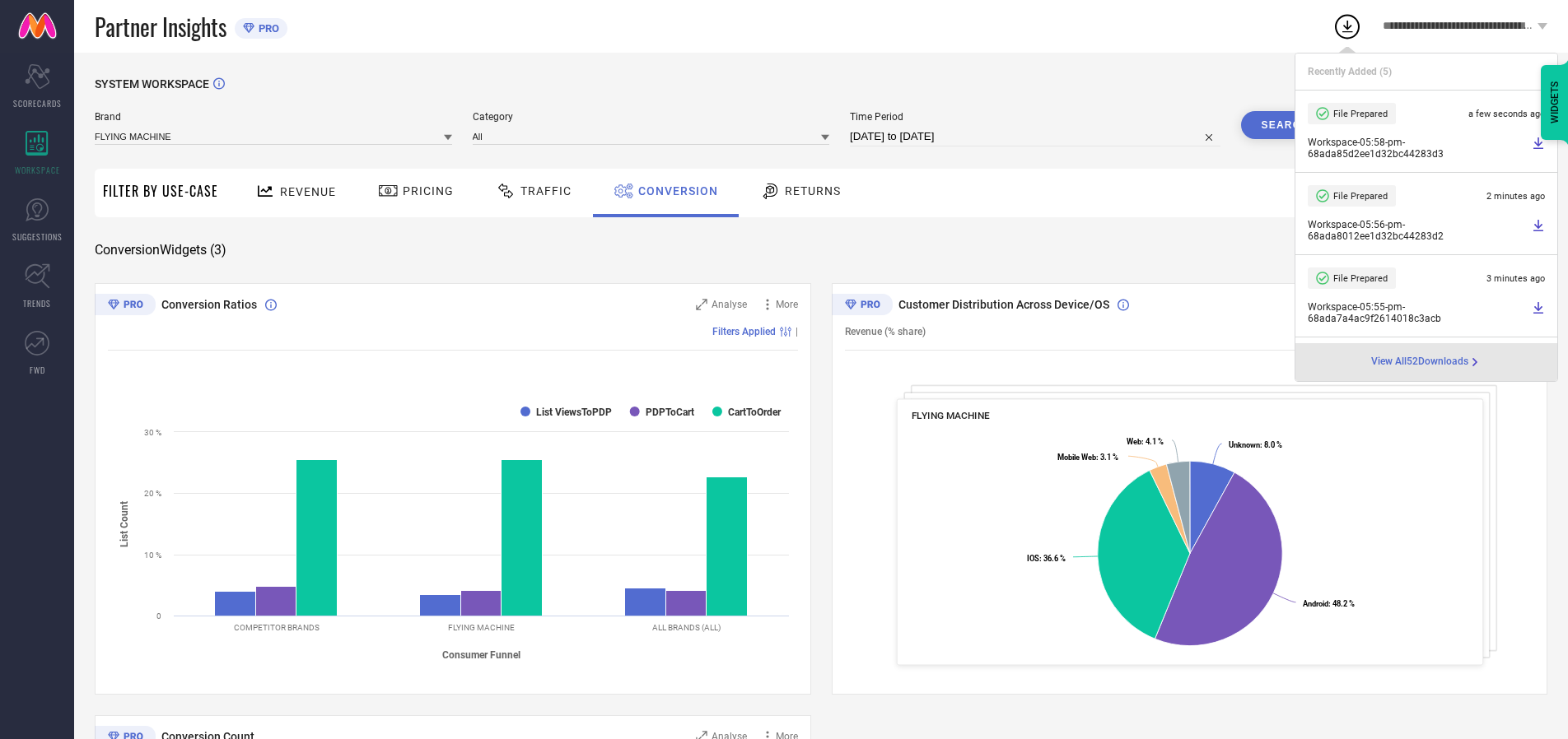
click at [674, 191] on span "Conversion" at bounding box center [678, 191] width 80 height 13
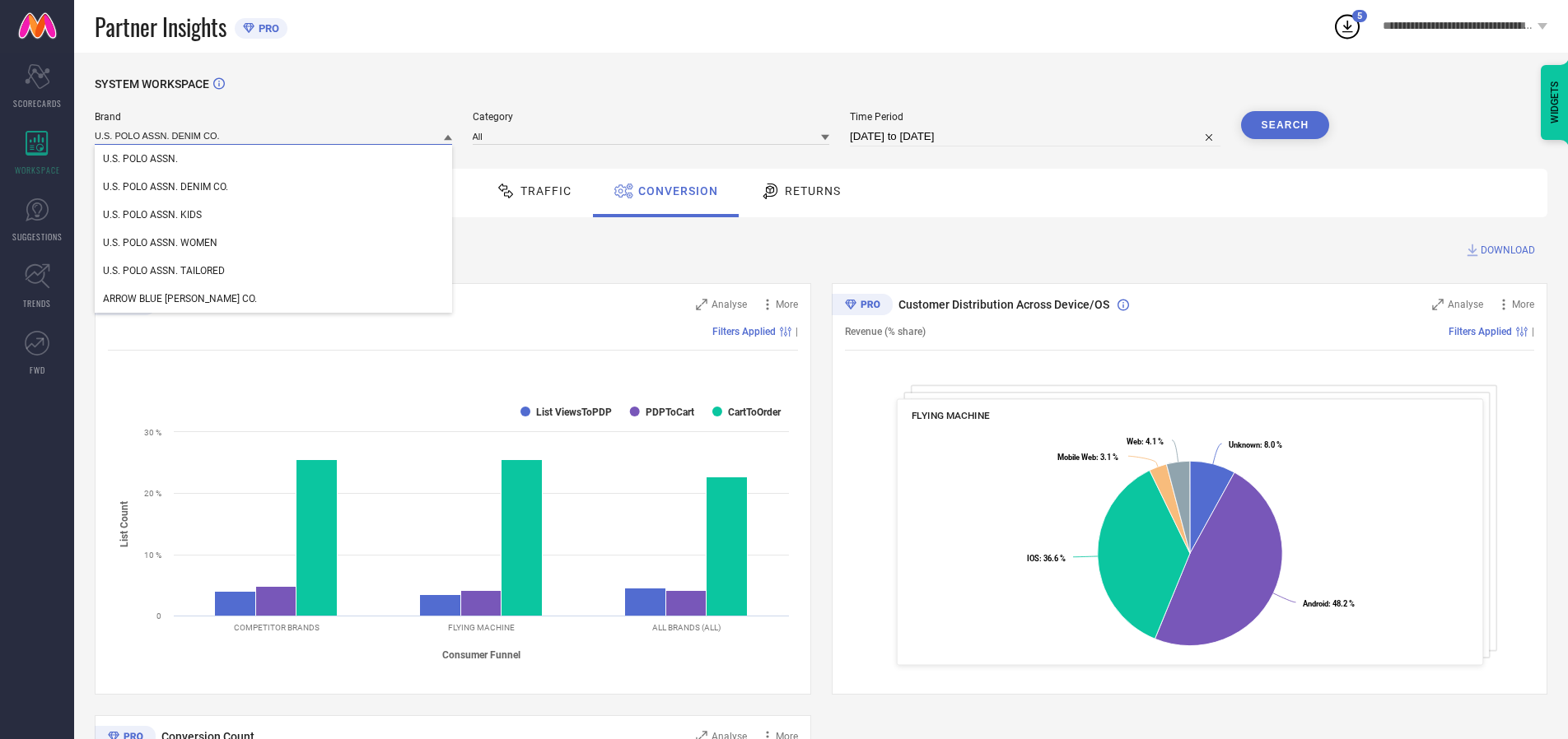
type input "U.S. POLO ASSN. DENIM CO."
click at [166, 188] on span "U.S. POLO ASSN. DENIM CO." at bounding box center [166, 187] width 125 height 12
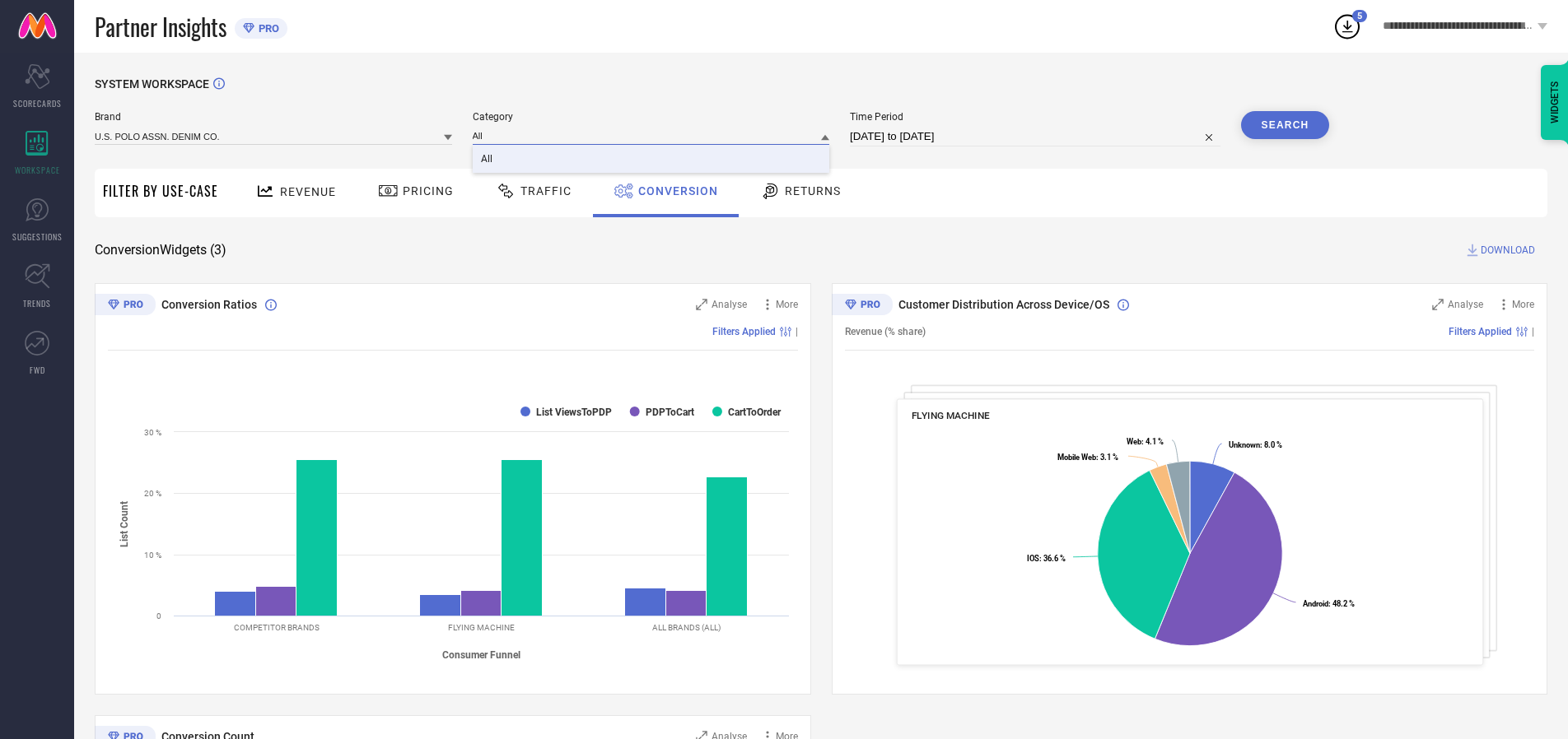
type input "All"
click at [488, 159] on span "All" at bounding box center [487, 158] width 12 height 12
click at [1285, 125] on button "Search" at bounding box center [1286, 125] width 88 height 28
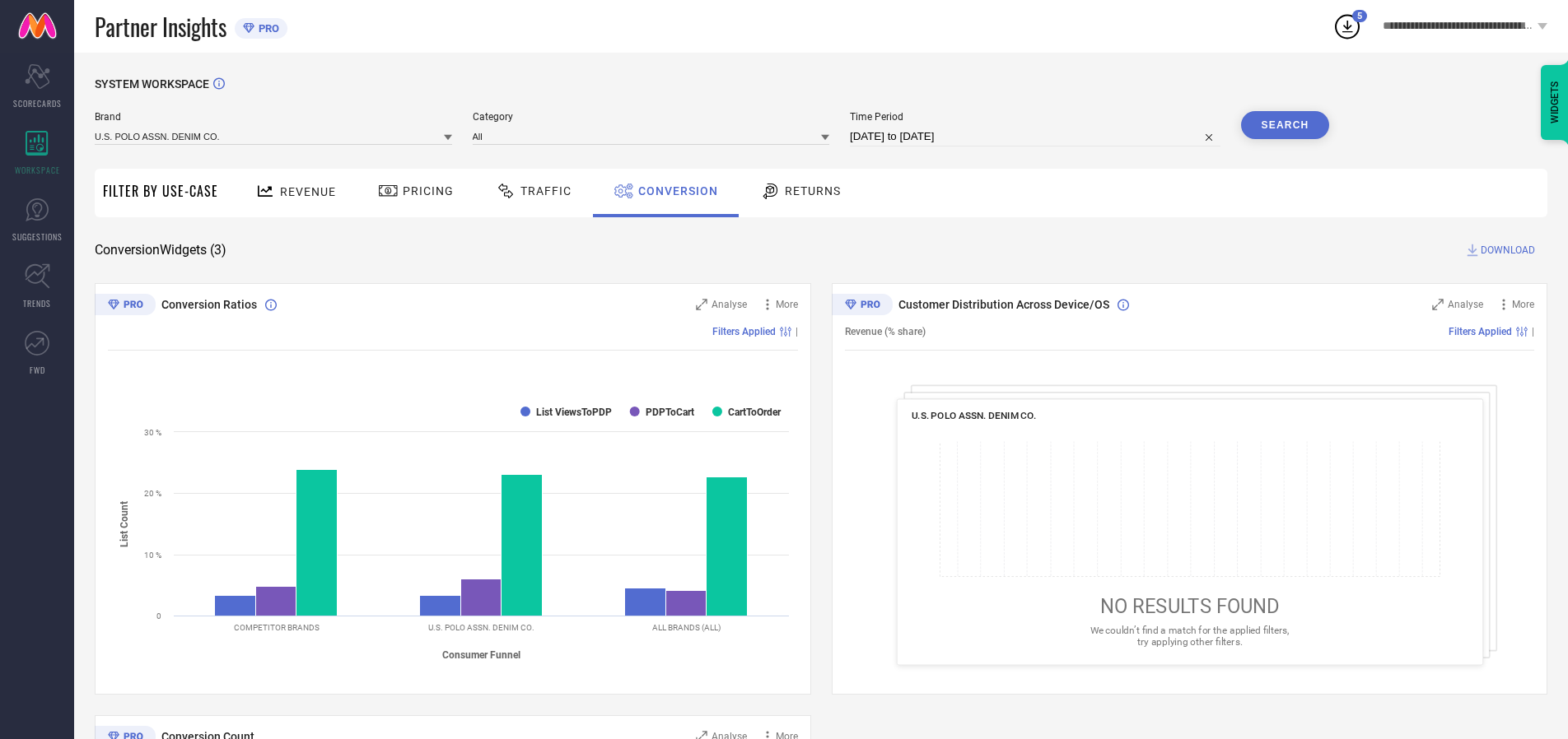
click at [1508, 251] on span "DOWNLOAD" at bounding box center [1508, 251] width 54 height 17
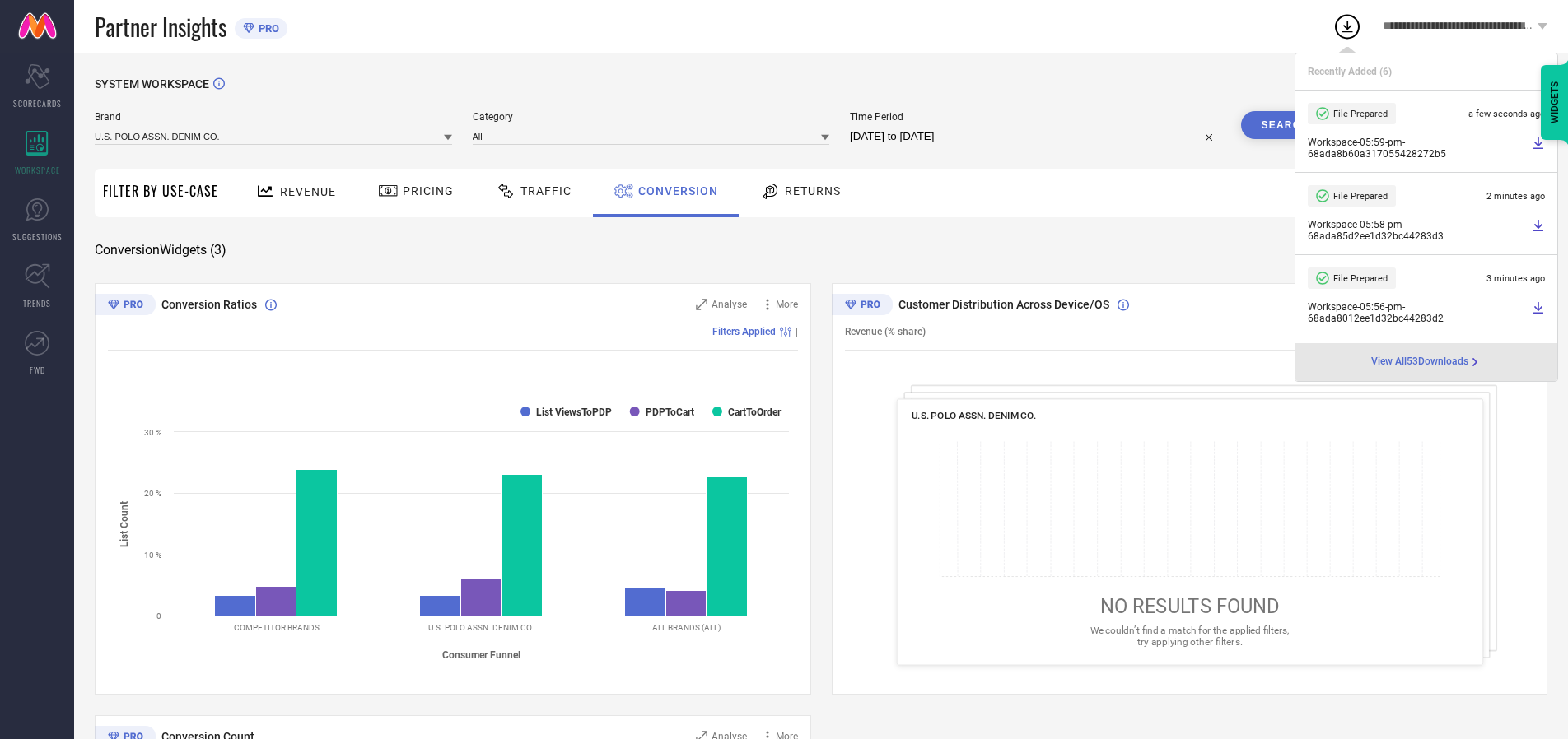
click at [674, 191] on span "Conversion" at bounding box center [678, 191] width 80 height 13
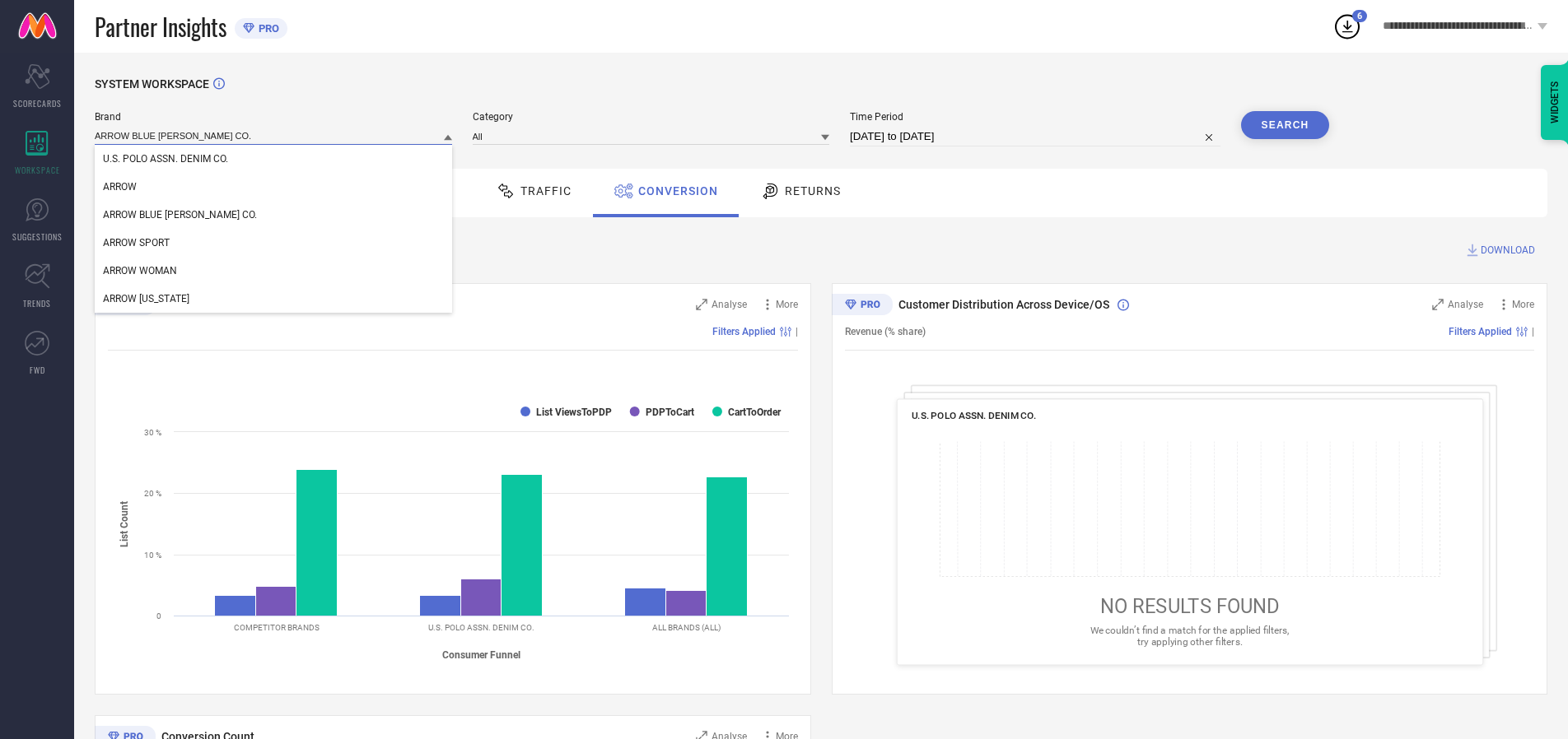
type input "ARROW BLUE [PERSON_NAME] CO."
click at [155, 216] on span "ARROW BLUE [PERSON_NAME] CO." at bounding box center [180, 215] width 154 height 12
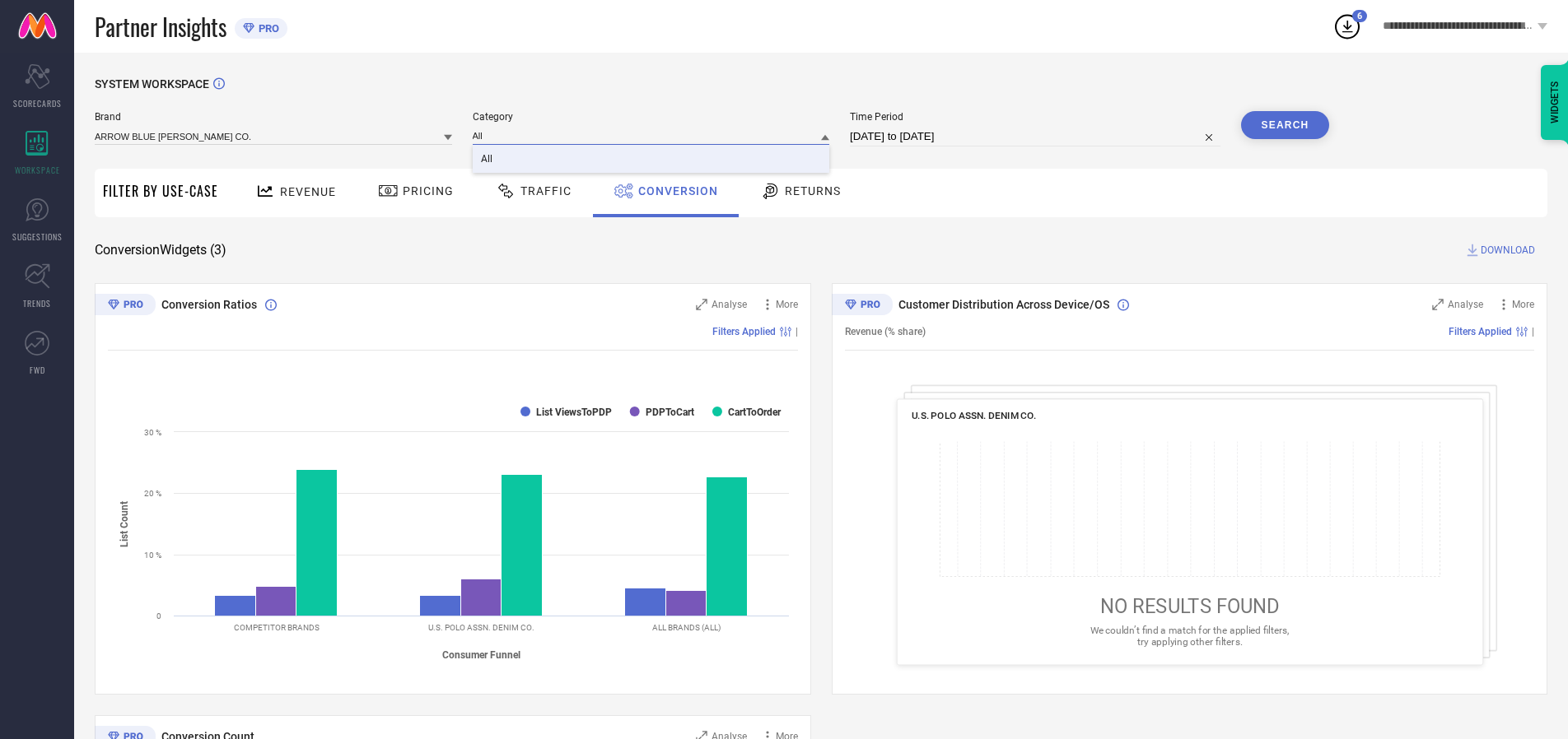
type input "All"
click at [488, 159] on span "All" at bounding box center [487, 158] width 12 height 12
click at [1285, 125] on button "Search" at bounding box center [1286, 125] width 88 height 28
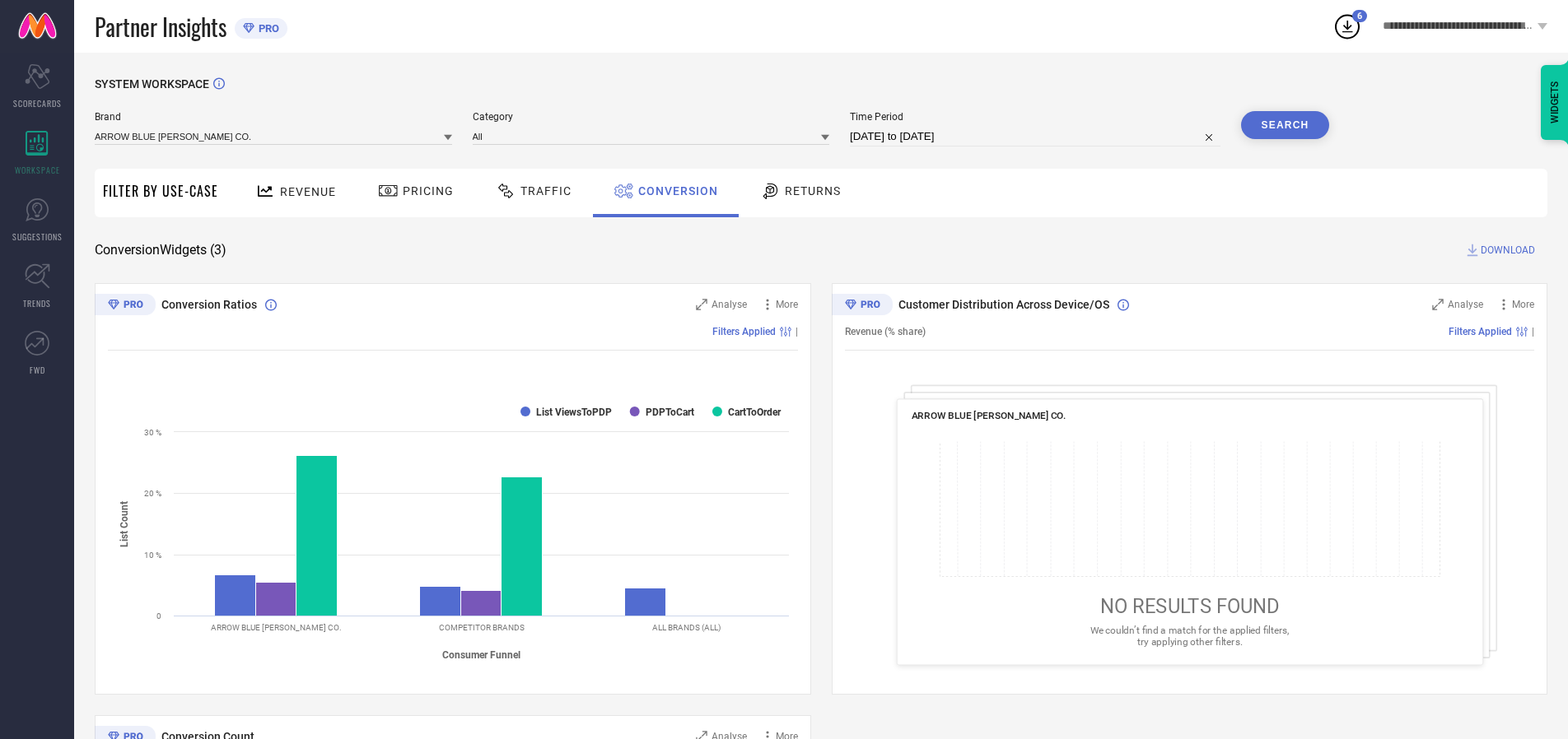
click at [1508, 251] on span "DOWNLOAD" at bounding box center [1508, 251] width 54 height 17
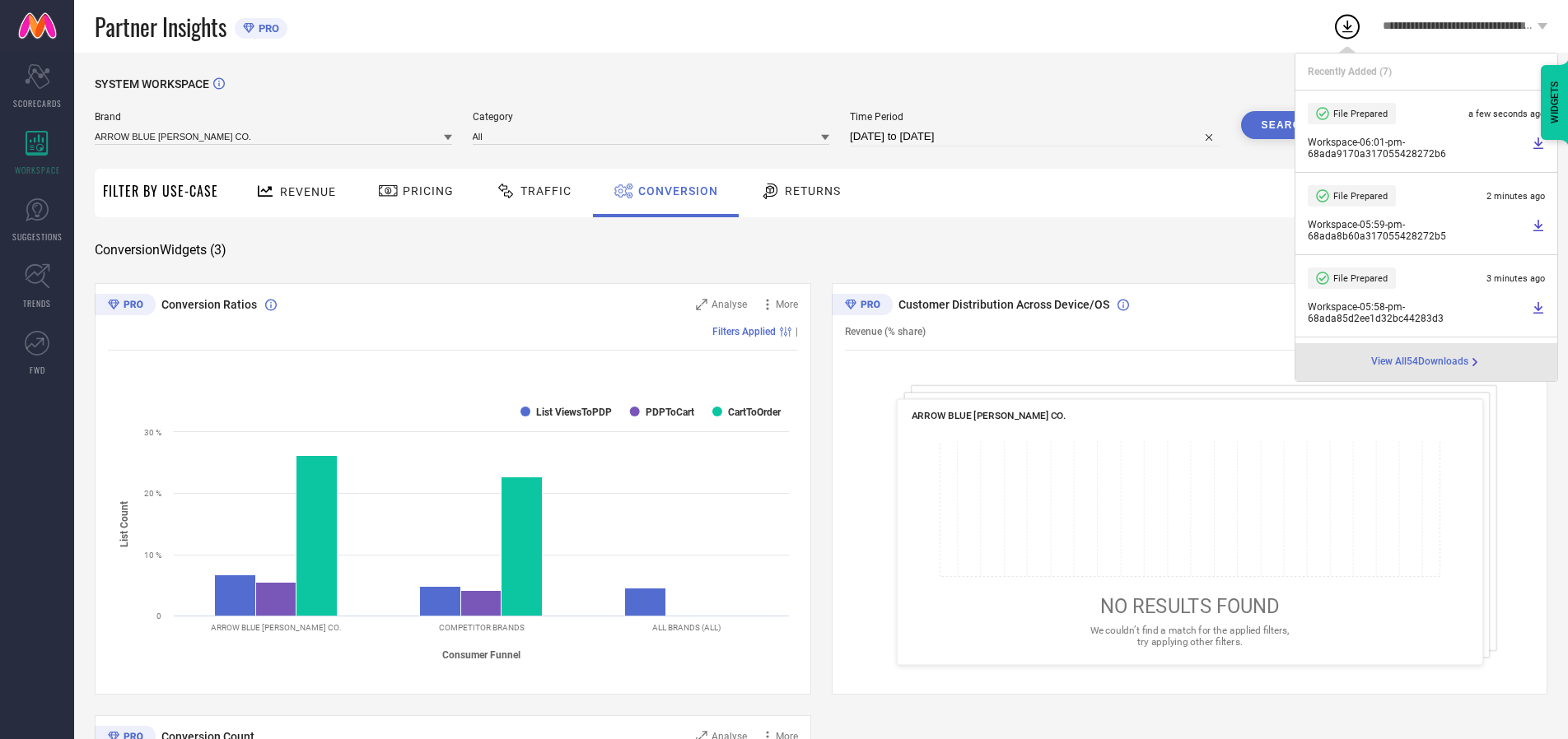
click at [674, 191] on span "Conversion" at bounding box center [678, 191] width 80 height 13
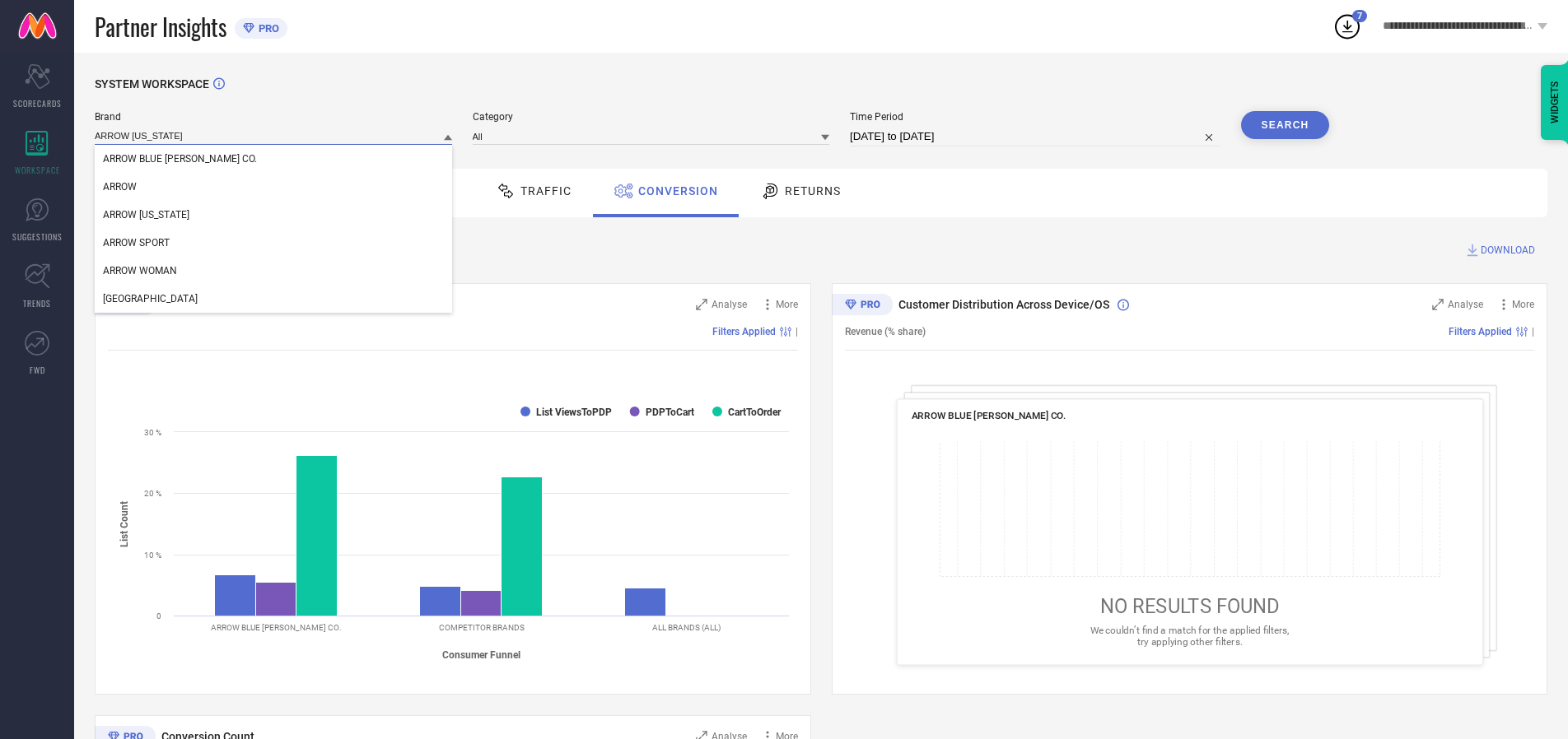
type input "ARROW [US_STATE]"
click at [145, 216] on span "ARROW [US_STATE]" at bounding box center [147, 215] width 87 height 12
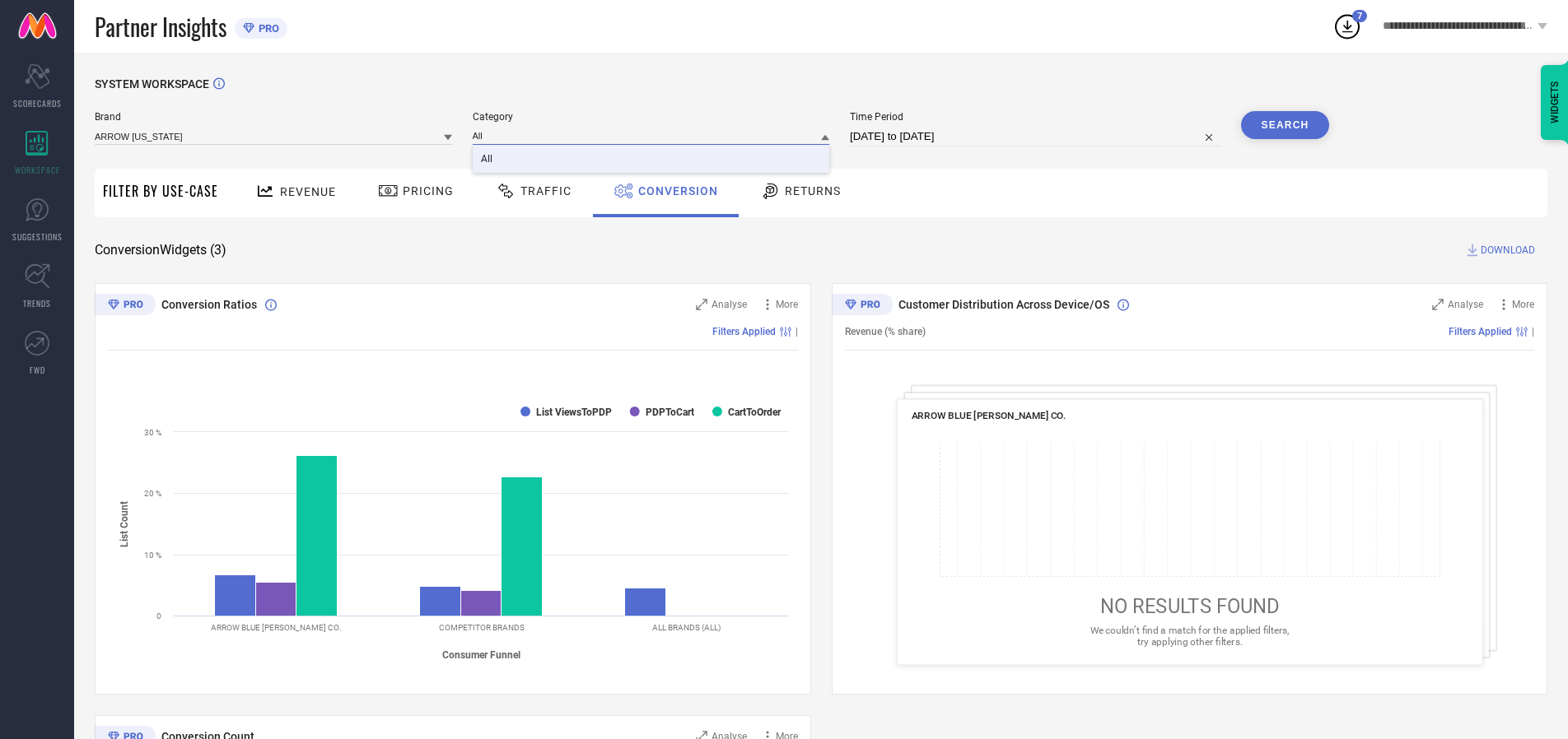
type input "All"
click at [488, 159] on span "All" at bounding box center [487, 158] width 12 height 12
click at [1285, 125] on button "Search" at bounding box center [1286, 125] width 88 height 28
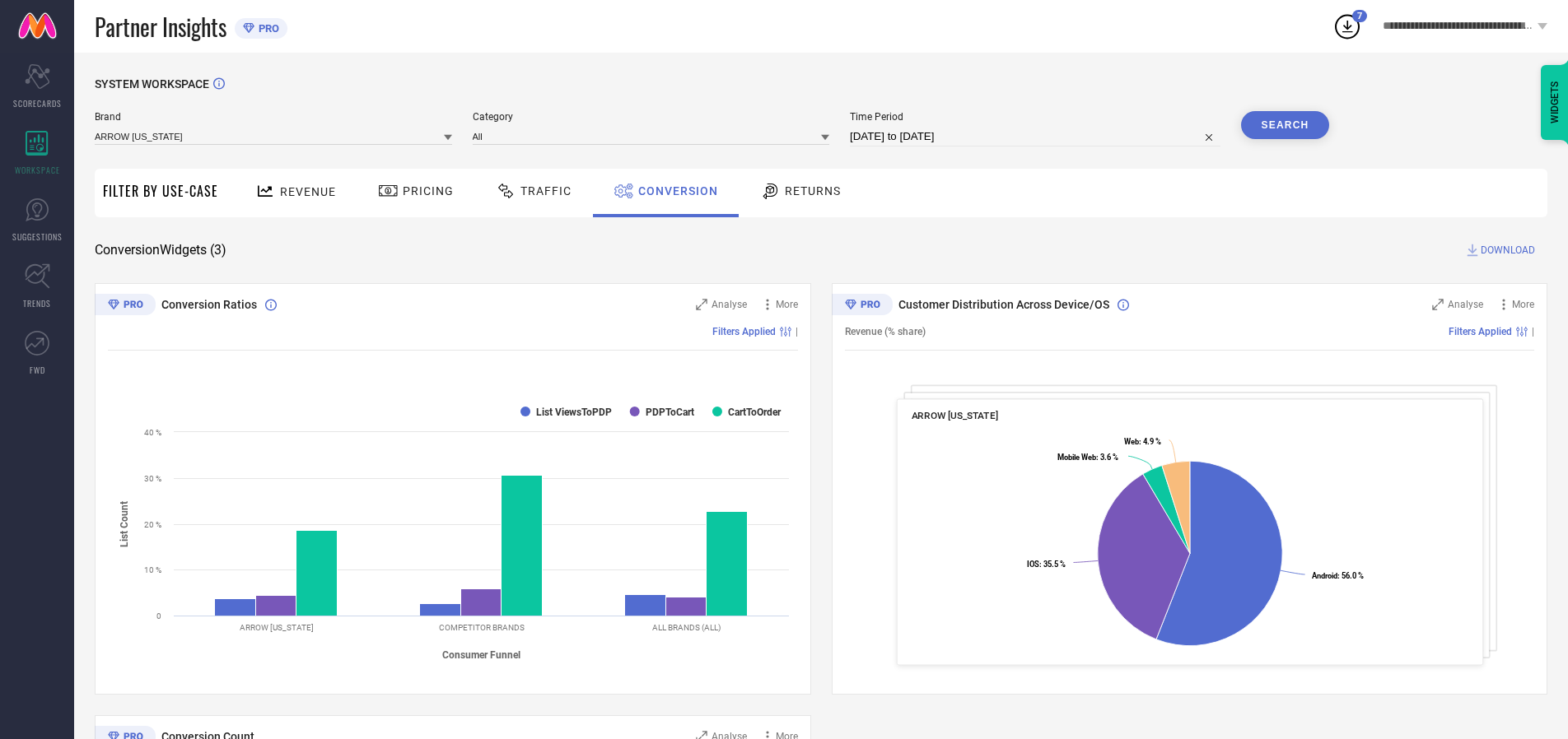
click at [1508, 251] on span "DOWNLOAD" at bounding box center [1508, 251] width 54 height 17
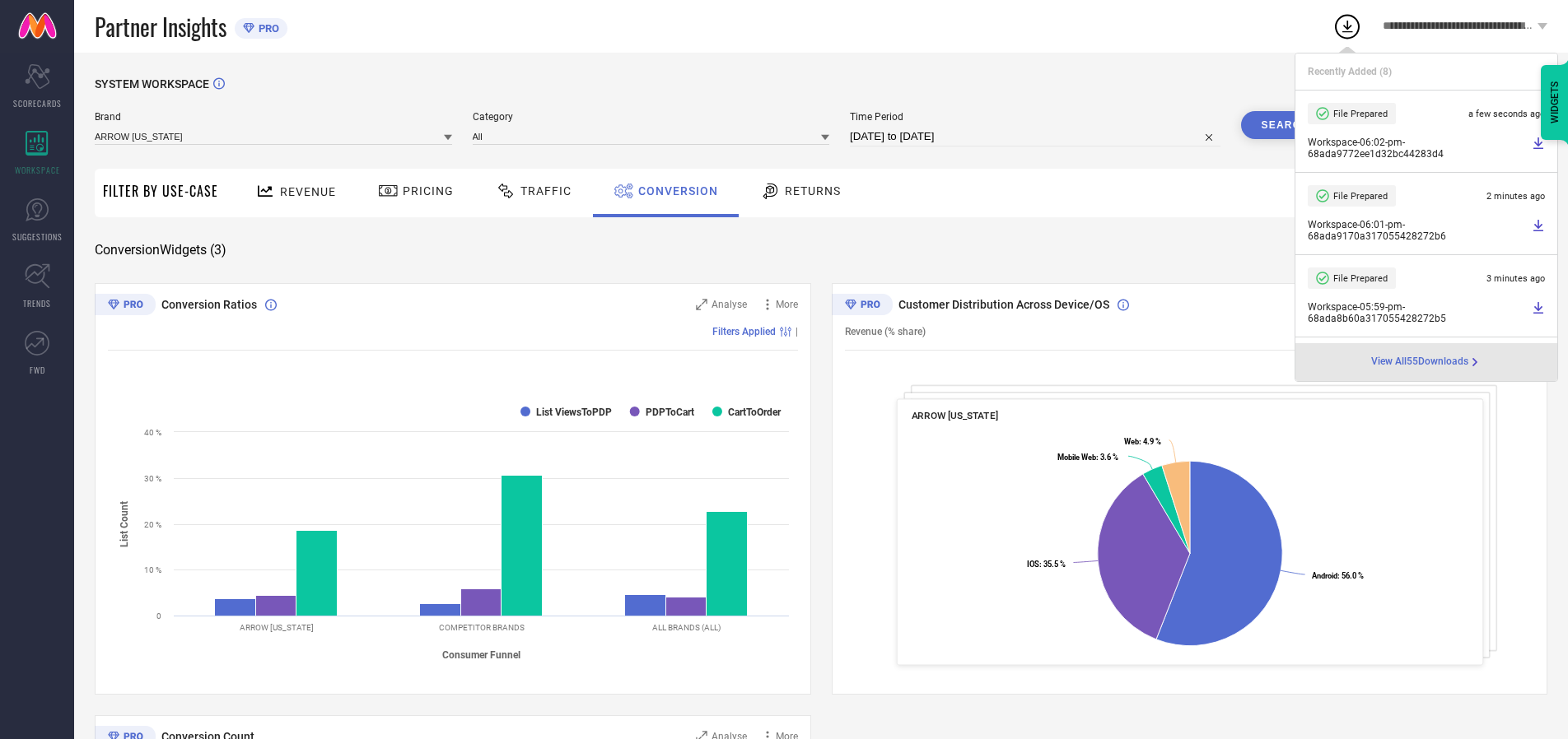
click at [674, 191] on span "Conversion" at bounding box center [678, 191] width 80 height 13
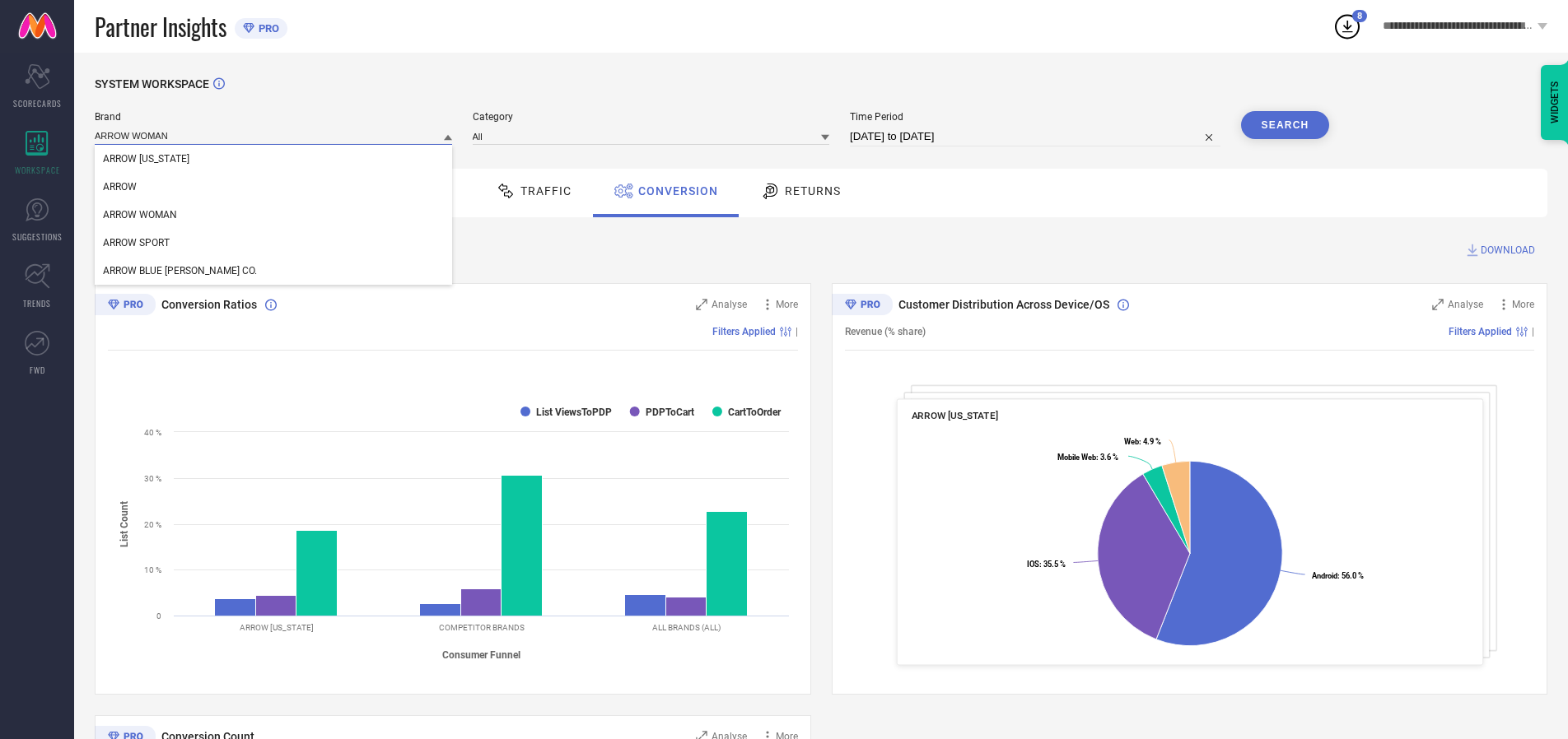
type input "ARROW WOMAN"
click at [140, 216] on span "ARROW WOMAN" at bounding box center [140, 215] width 74 height 12
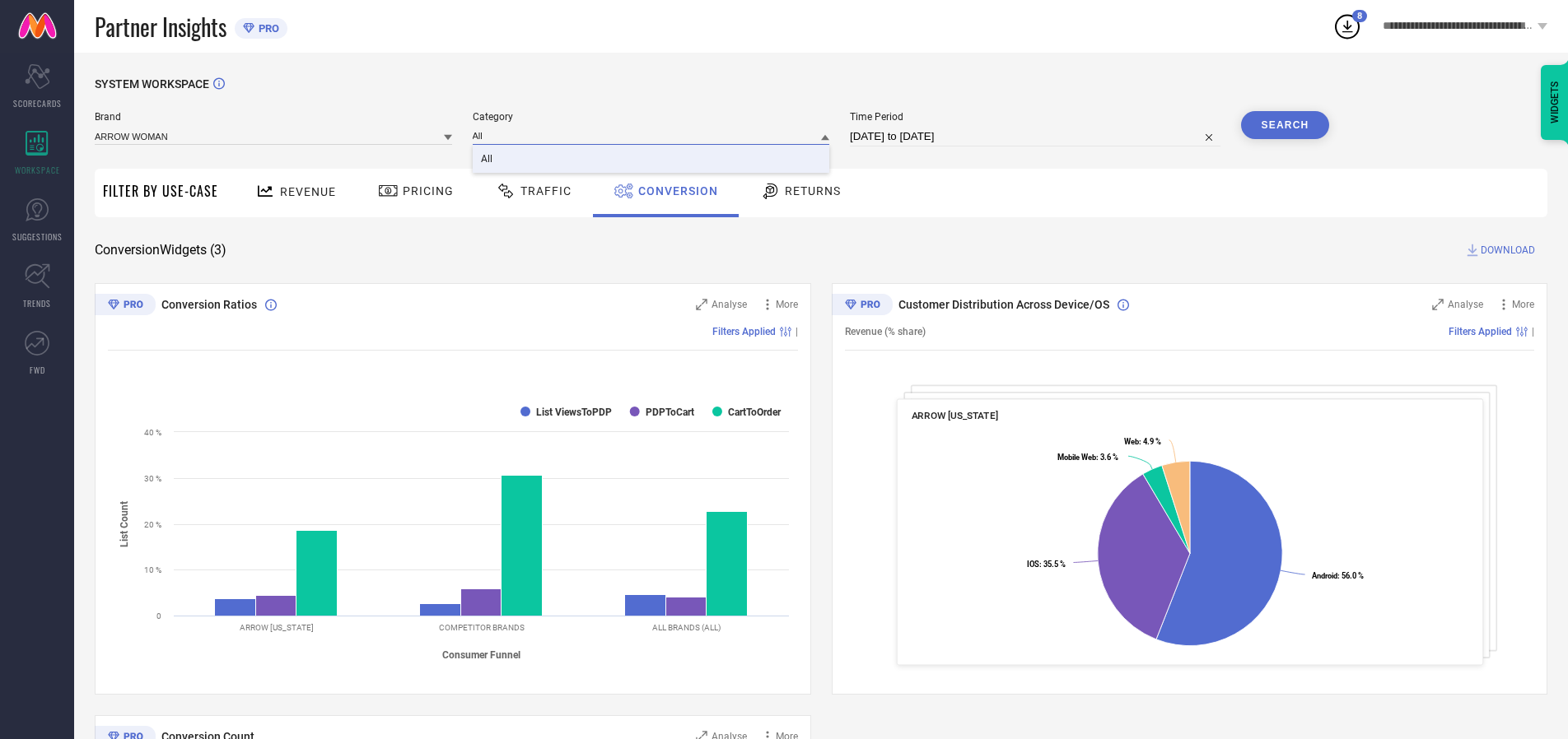
type input "All"
click at [488, 159] on span "All" at bounding box center [487, 158] width 12 height 12
click at [1285, 125] on button "Search" at bounding box center [1286, 125] width 88 height 28
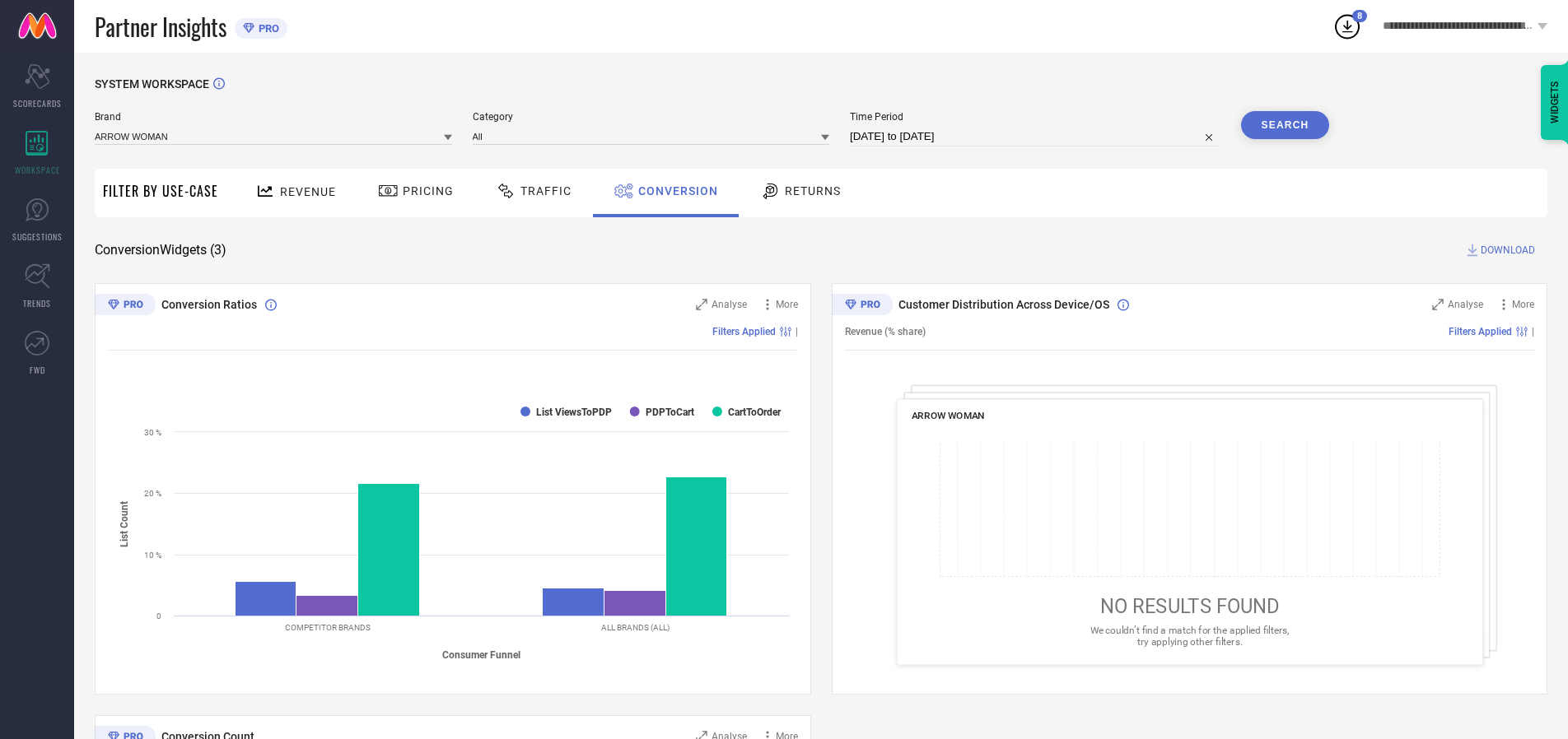
click at [1508, 251] on span "DOWNLOAD" at bounding box center [1508, 251] width 54 height 17
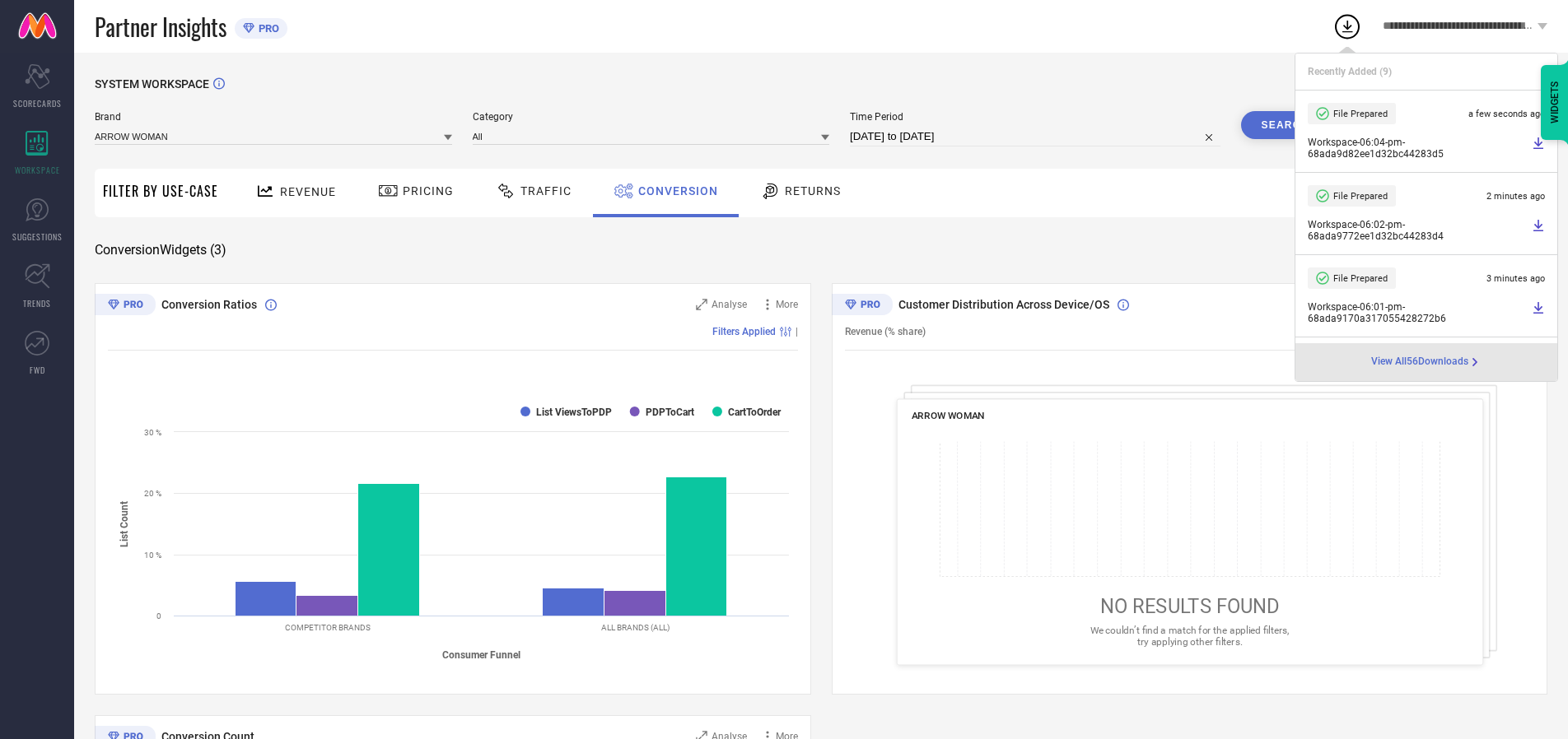
click at [674, 191] on span "Conversion" at bounding box center [678, 191] width 80 height 13
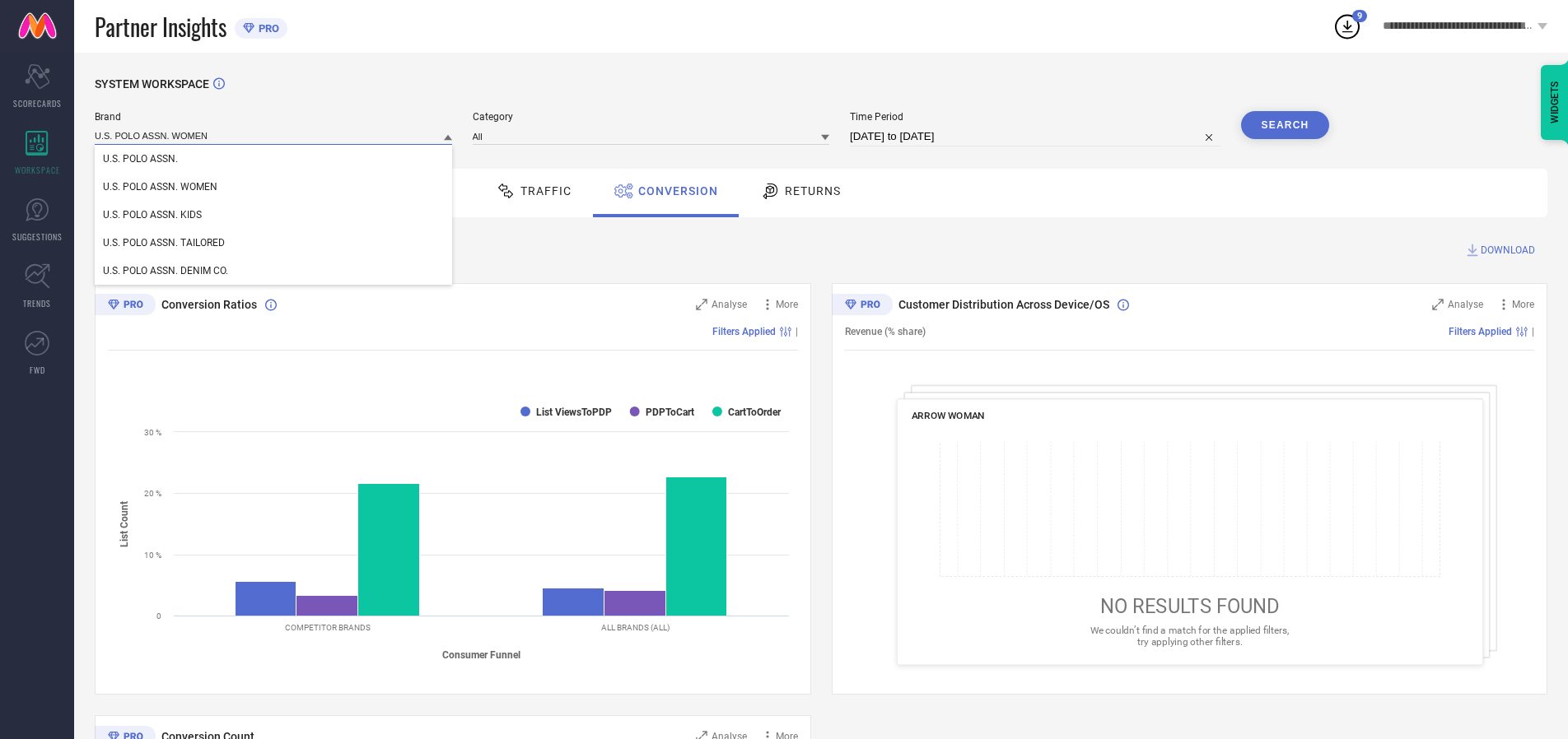
type input "U.S. POLO ASSN. WOMEN"
click at [159, 188] on span "U.S. POLO ASSN. WOMEN" at bounding box center [160, 187] width 114 height 12
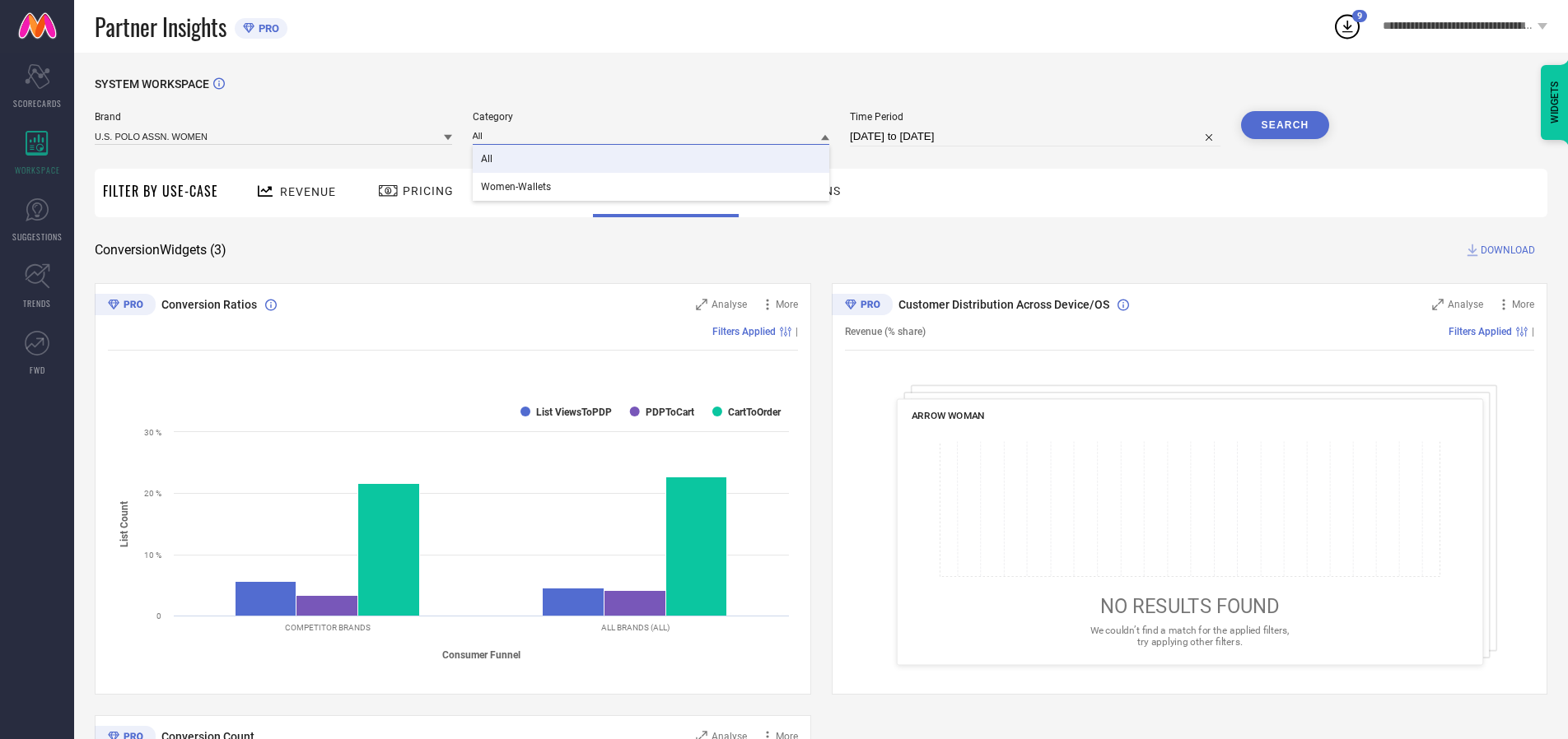
type input "All"
click at [488, 159] on span "All" at bounding box center [487, 158] width 12 height 12
click at [1285, 125] on button "Search" at bounding box center [1286, 125] width 88 height 28
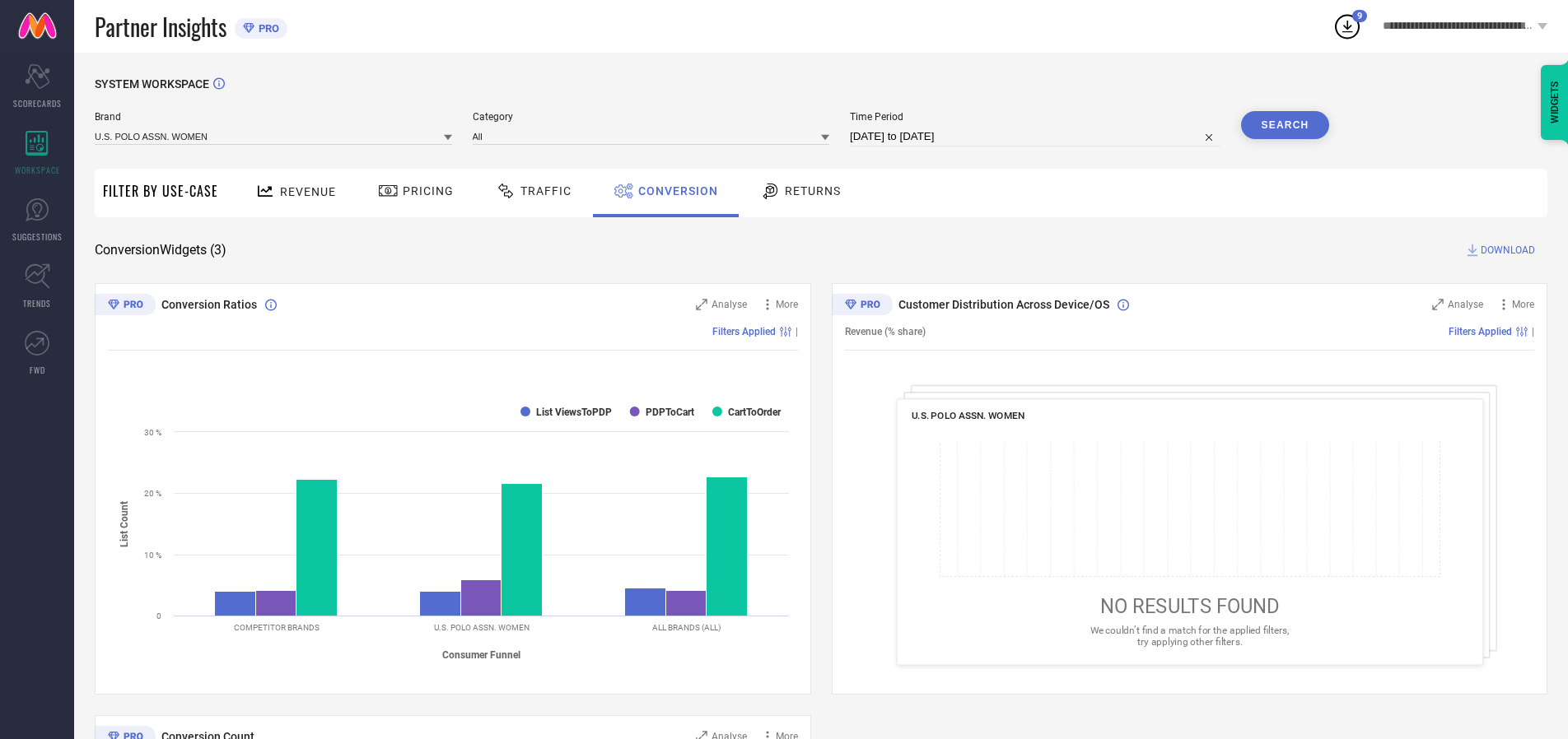
click at [1508, 251] on span "DOWNLOAD" at bounding box center [1508, 251] width 54 height 17
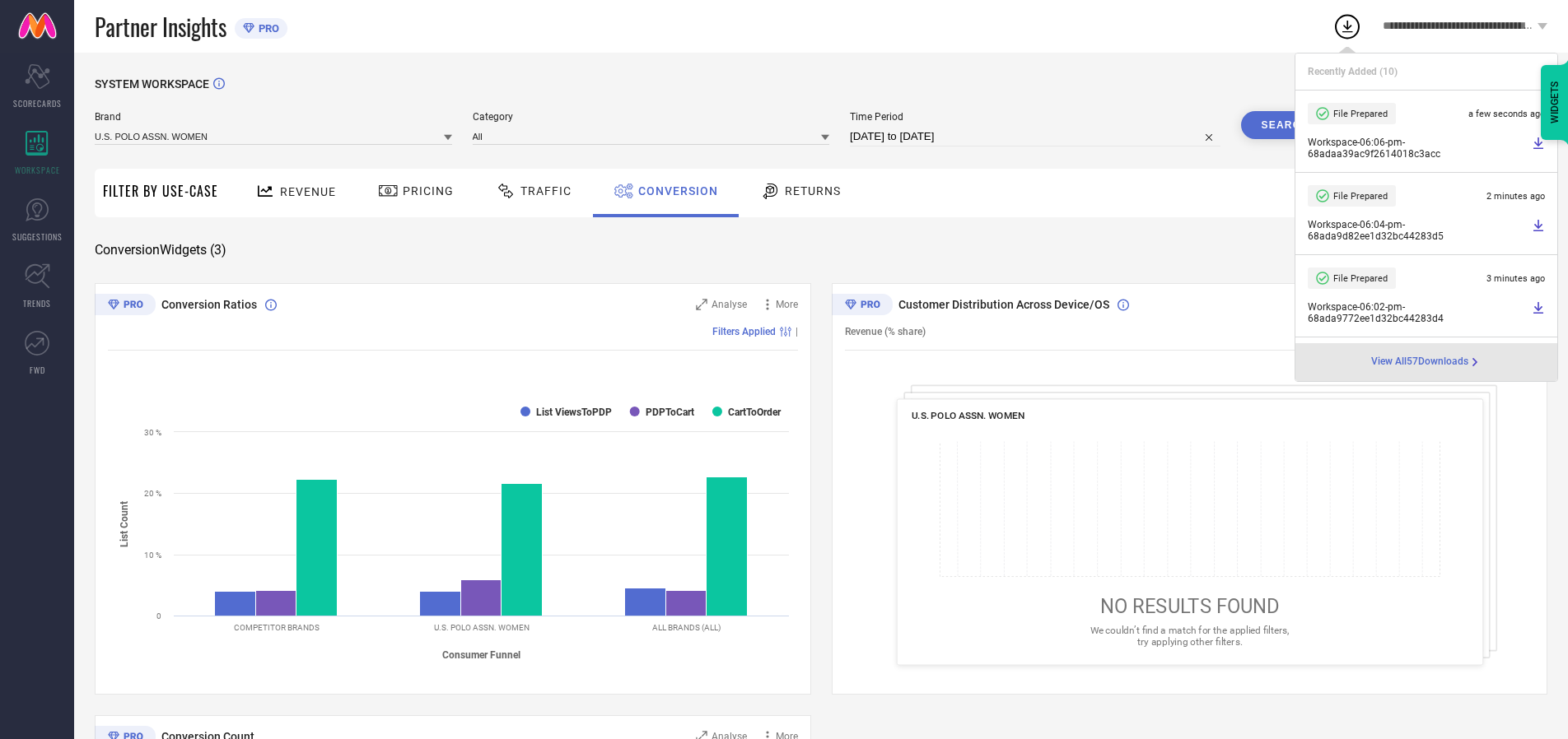
click at [674, 191] on span "Conversion" at bounding box center [678, 191] width 80 height 13
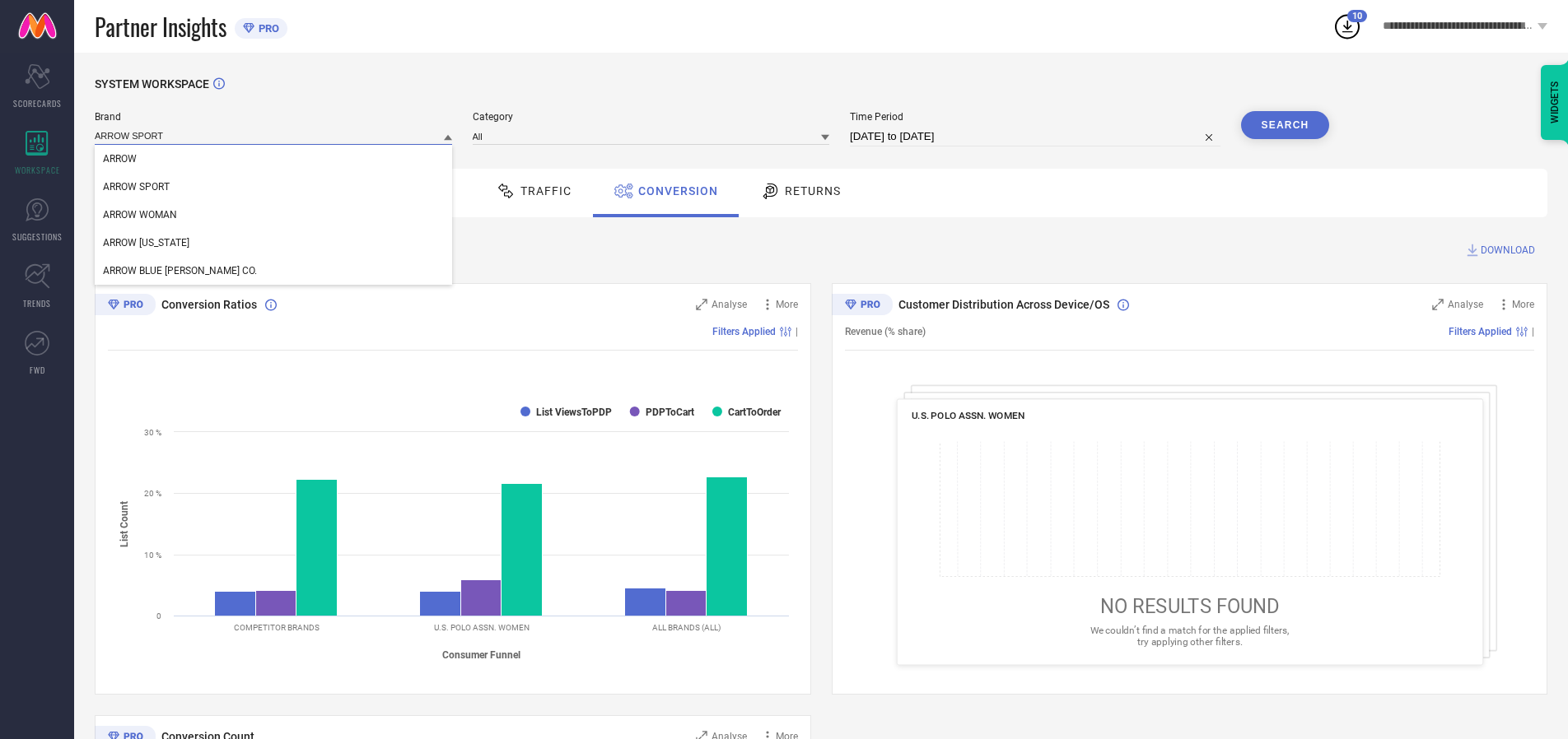
type input "ARROW SPORT"
click at [136, 188] on span "ARROW SPORT" at bounding box center [136, 187] width 66 height 12
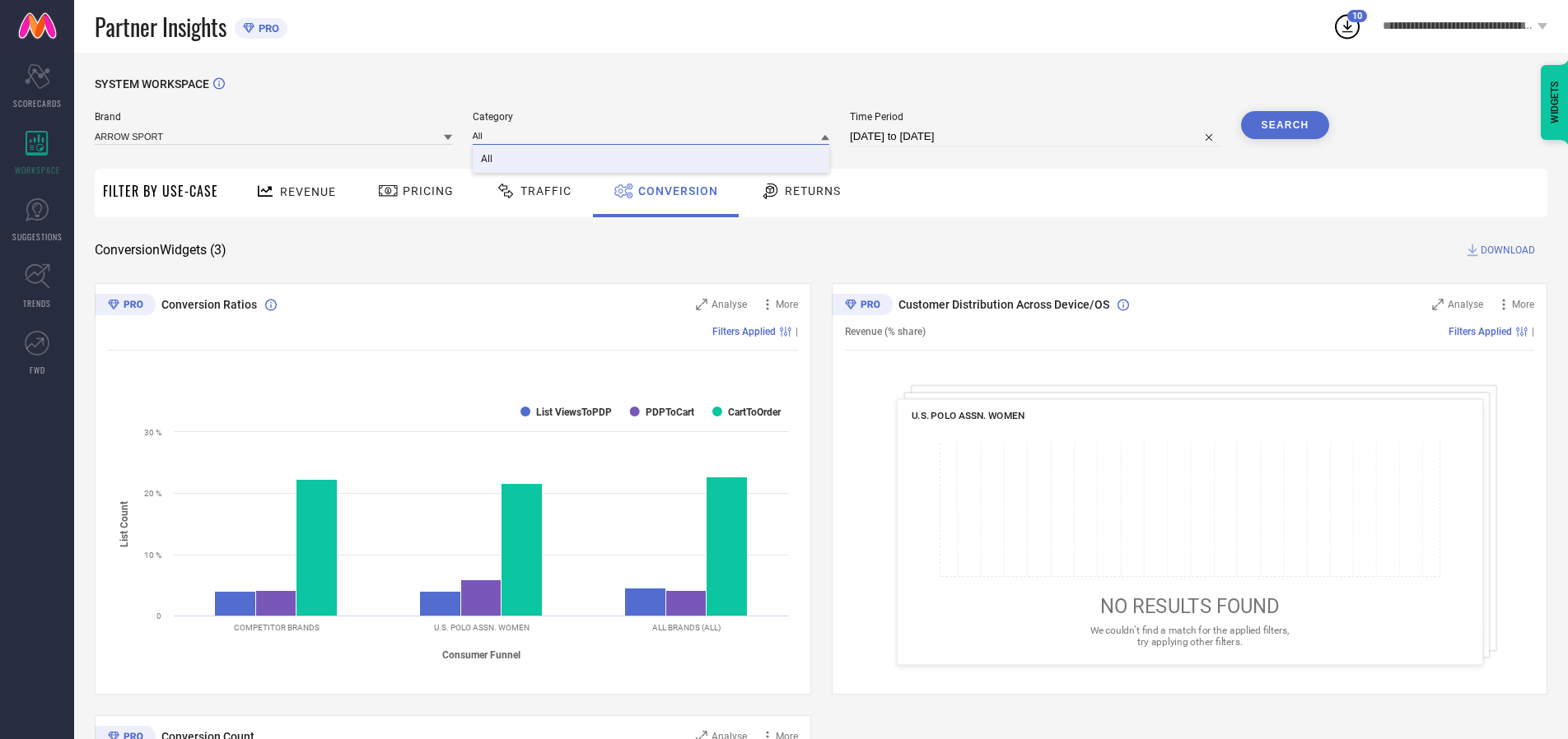
type input "All"
click at [488, 159] on span "All" at bounding box center [487, 158] width 12 height 12
click at [1285, 125] on button "Search" at bounding box center [1286, 125] width 88 height 28
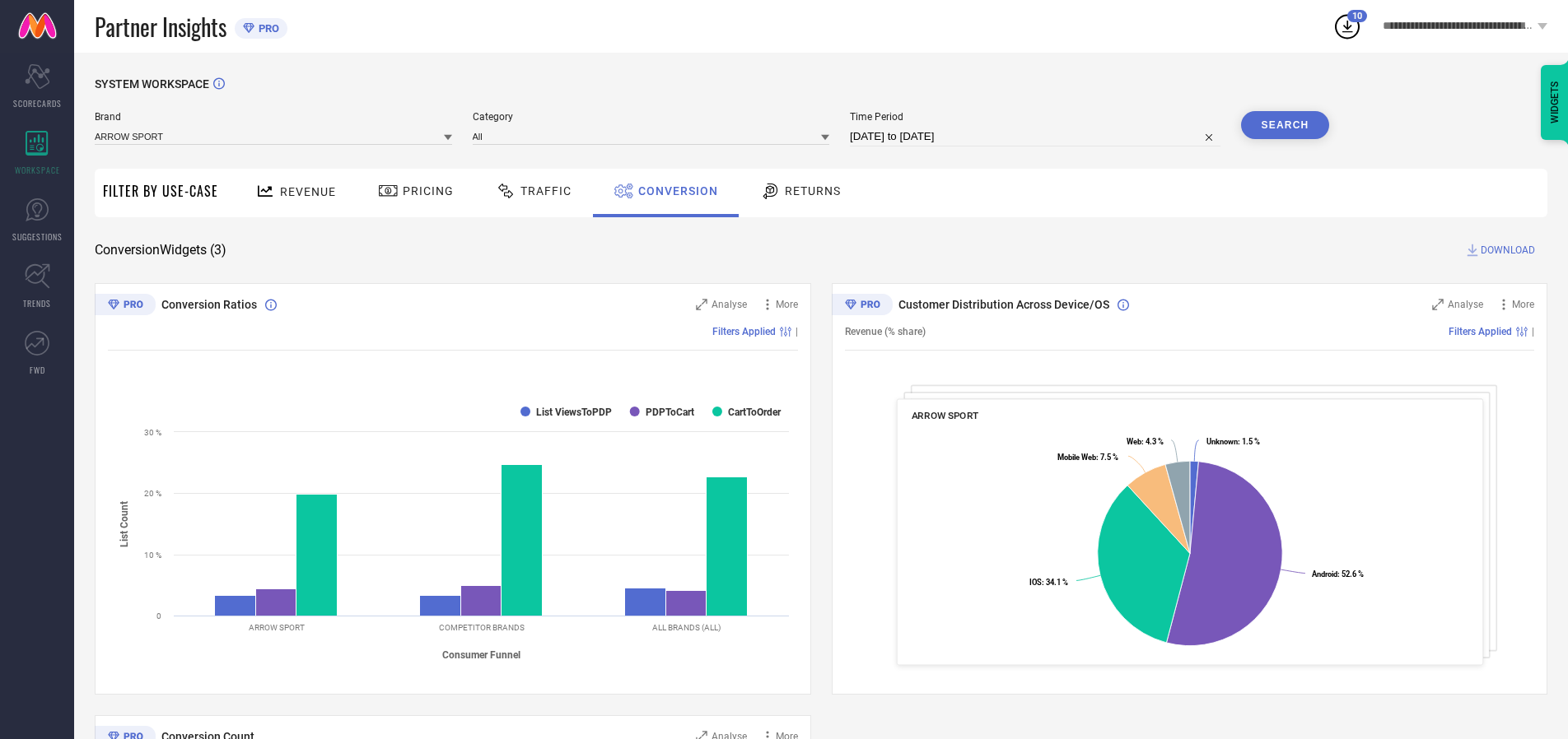
click at [1508, 251] on span "DOWNLOAD" at bounding box center [1508, 251] width 54 height 17
